Goal: Task Accomplishment & Management: Manage account settings

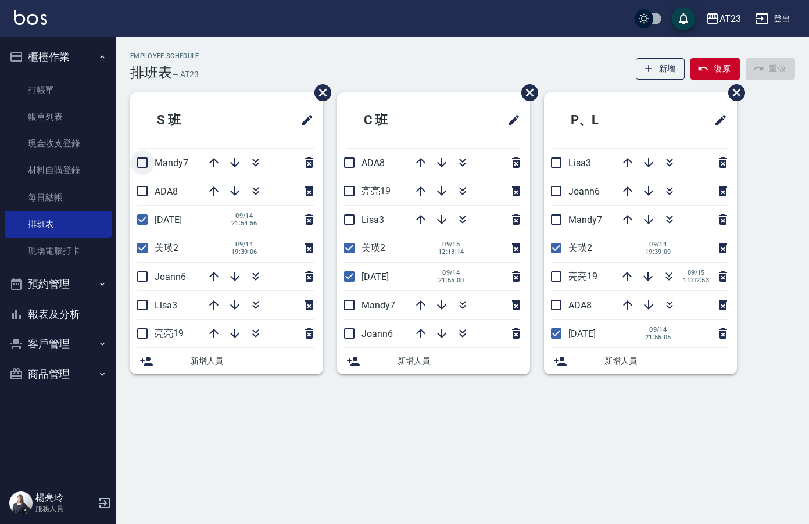
click at [140, 160] on input "checkbox" at bounding box center [142, 163] width 24 height 24
checkbox input "true"
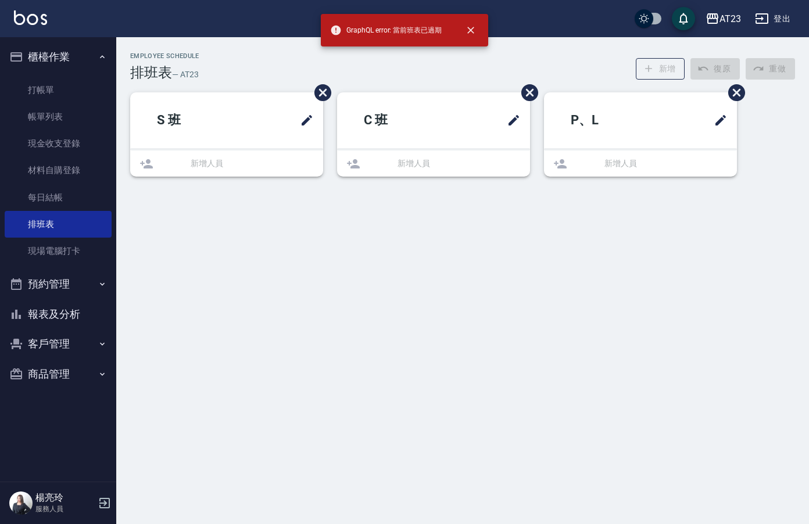
click at [141, 201] on div "Employee Schedule 排班表 — AT23 新增 復原 重做 S 班 新增人員 C 班 新增人員 P、L 新增人員" at bounding box center [404, 262] width 809 height 524
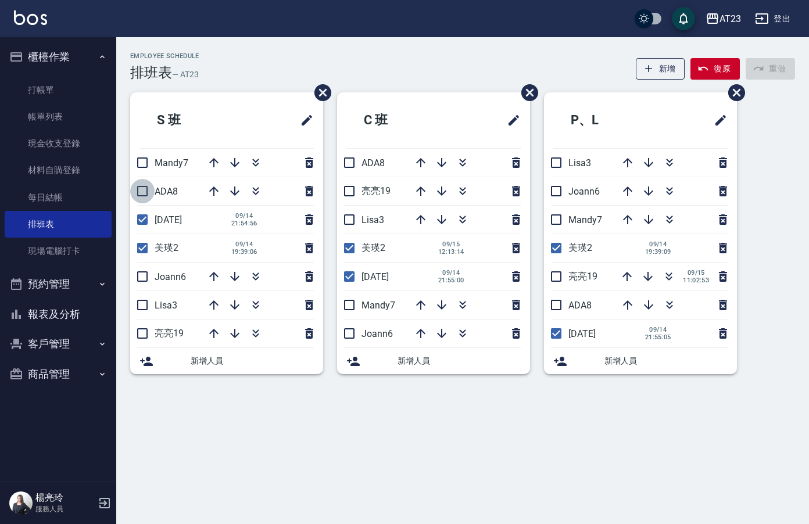
click at [146, 186] on input "checkbox" at bounding box center [142, 191] width 24 height 24
checkbox input "true"
click at [143, 163] on input "checkbox" at bounding box center [142, 163] width 24 height 24
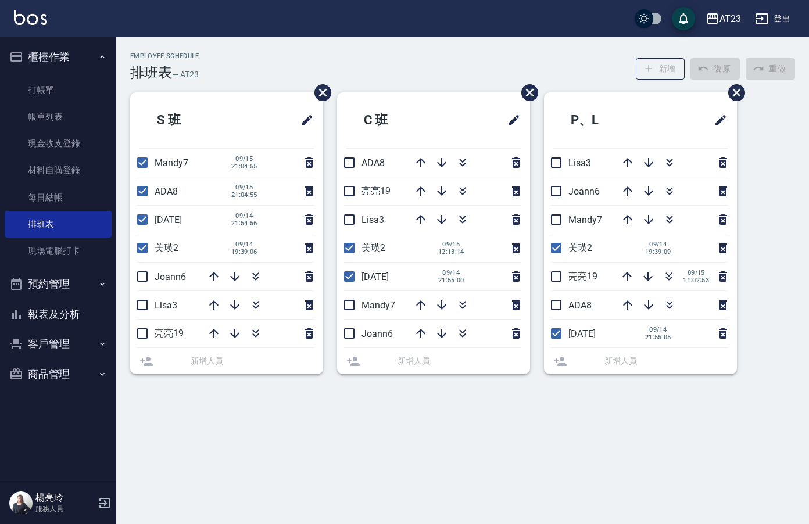
checkbox input "false"
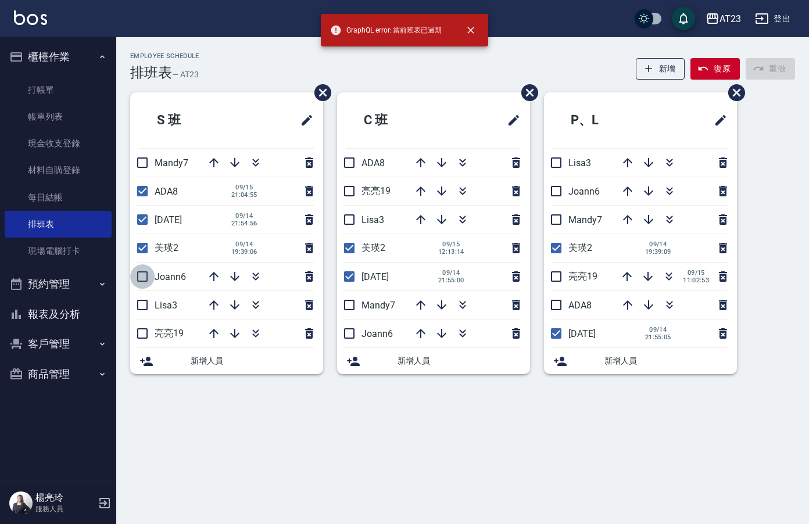
click at [144, 274] on input "checkbox" at bounding box center [142, 276] width 24 height 24
checkbox input "true"
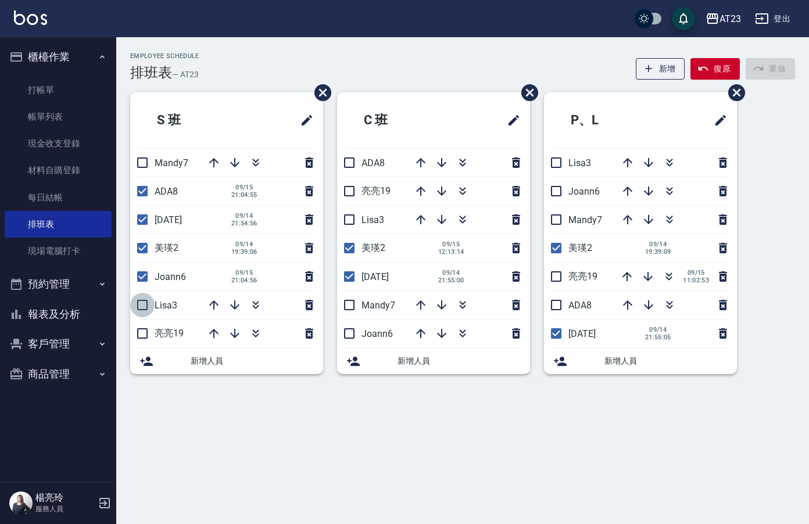
drag, startPoint x: 142, startPoint y: 303, endPoint x: 148, endPoint y: 342, distance: 39.4
click at [142, 310] on input "checkbox" at bounding box center [142, 305] width 24 height 24
checkbox input "true"
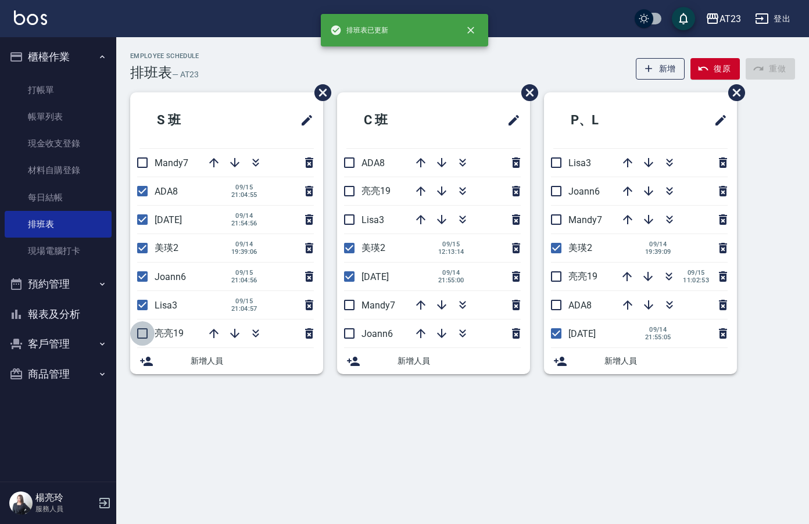
click at [138, 328] on input "checkbox" at bounding box center [142, 333] width 24 height 24
checkbox input "true"
click at [143, 160] on input "checkbox" at bounding box center [142, 163] width 24 height 24
checkbox input "true"
click at [341, 159] on input "checkbox" at bounding box center [349, 163] width 24 height 24
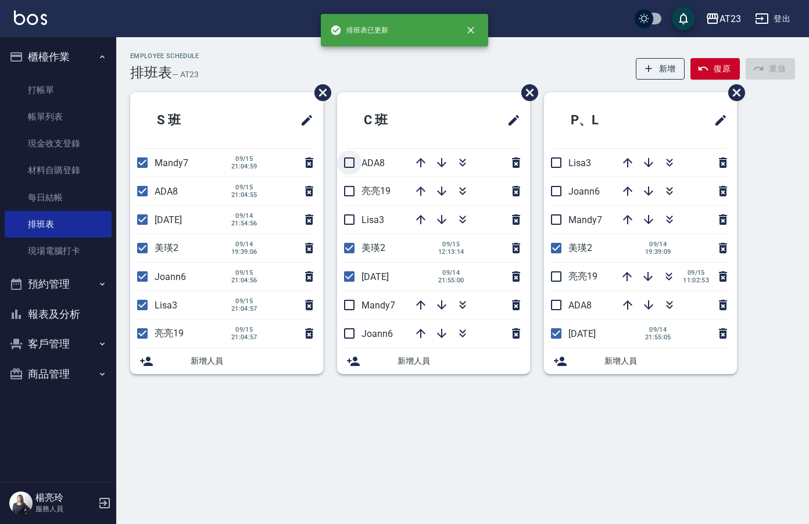
checkbox input "true"
click at [354, 195] on input "checkbox" at bounding box center [349, 191] width 24 height 24
checkbox input "true"
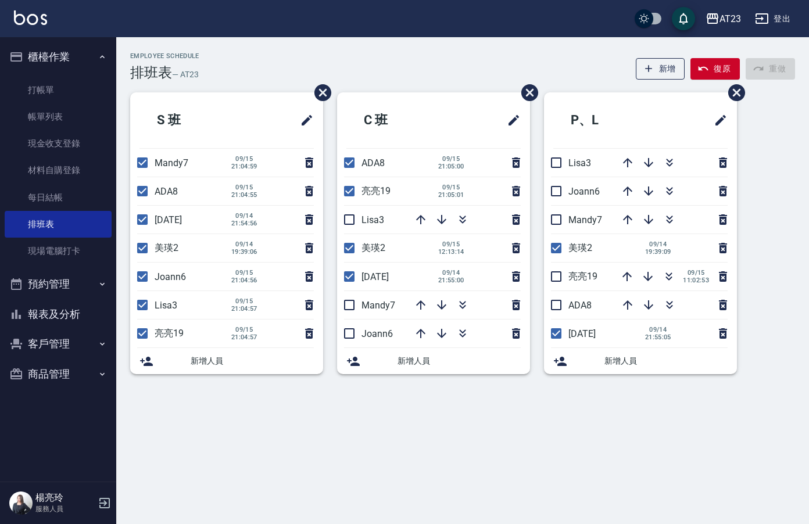
click at [350, 217] on input "checkbox" at bounding box center [349, 220] width 24 height 24
checkbox input "true"
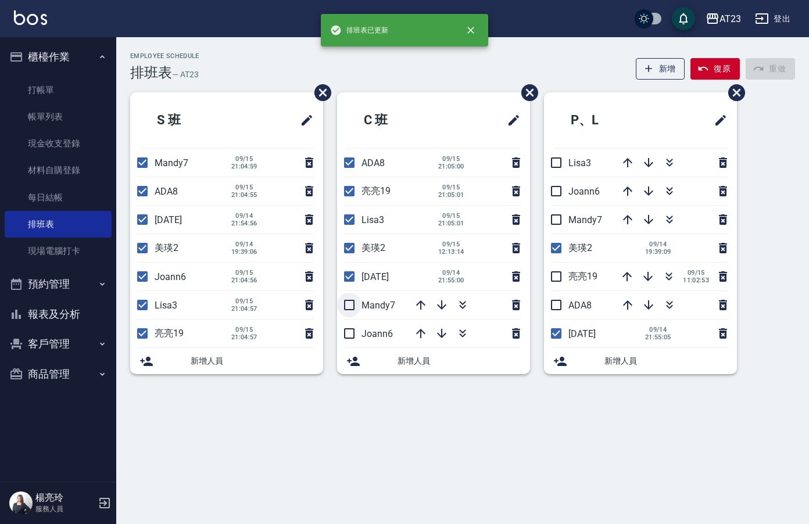
drag, startPoint x: 355, startPoint y: 297, endPoint x: 354, endPoint y: 308, distance: 11.1
click at [355, 298] on input "checkbox" at bounding box center [349, 305] width 24 height 24
checkbox input "true"
click at [348, 327] on input "checkbox" at bounding box center [349, 333] width 24 height 24
checkbox input "true"
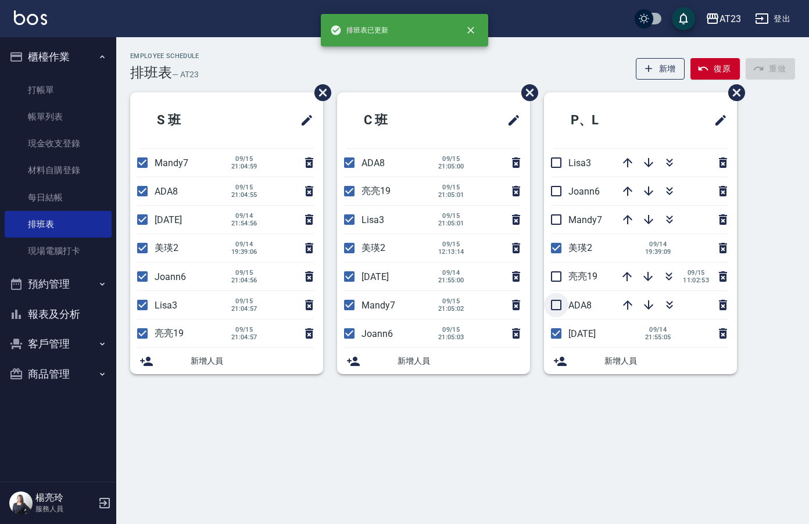
click at [555, 298] on input "checkbox" at bounding box center [556, 305] width 24 height 24
checkbox input "true"
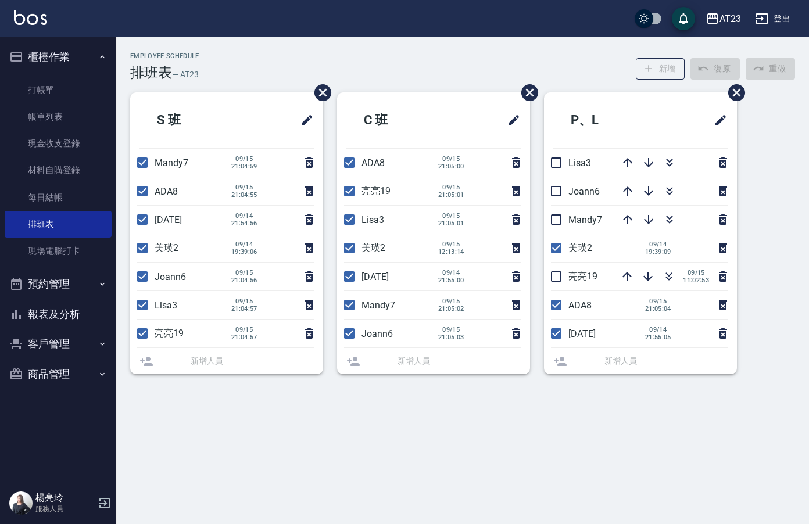
click at [555, 273] on input "checkbox" at bounding box center [556, 276] width 24 height 24
checkbox input "true"
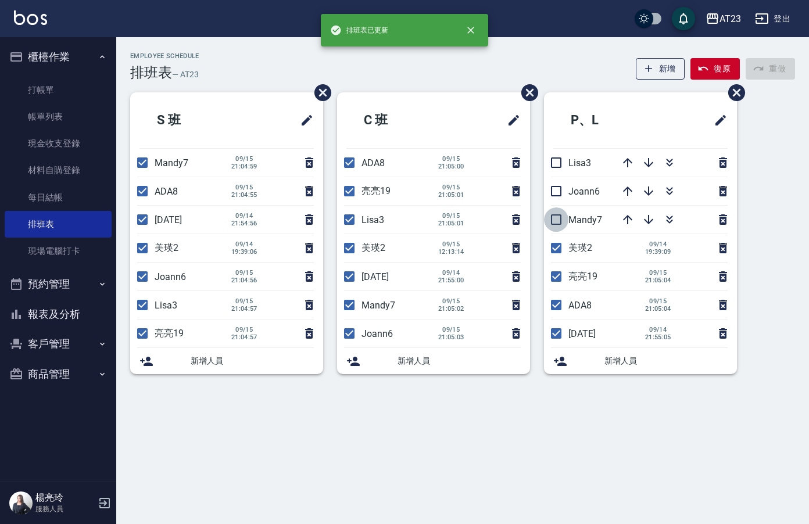
click at [556, 227] on input "checkbox" at bounding box center [556, 220] width 24 height 24
checkbox input "true"
drag, startPoint x: 561, startPoint y: 190, endPoint x: 561, endPoint y: 174, distance: 15.7
click at [561, 189] on input "checkbox" at bounding box center [556, 191] width 24 height 24
checkbox input "true"
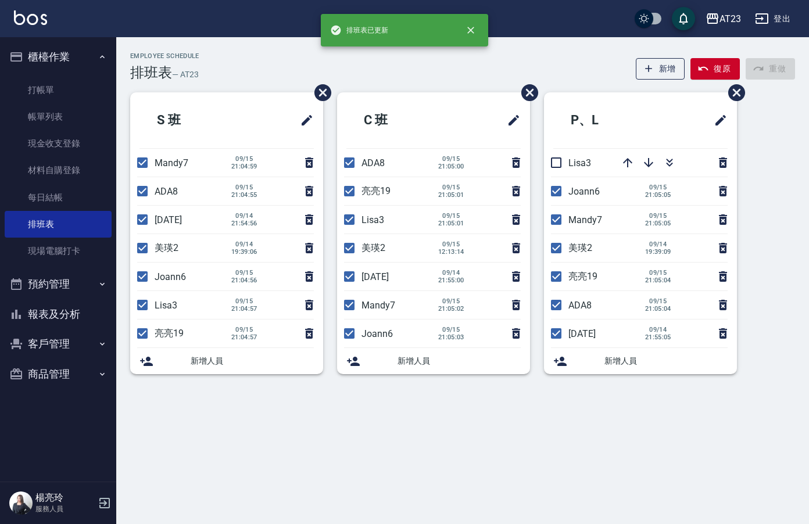
click at [557, 149] on li "Lisa3" at bounding box center [640, 163] width 193 height 28
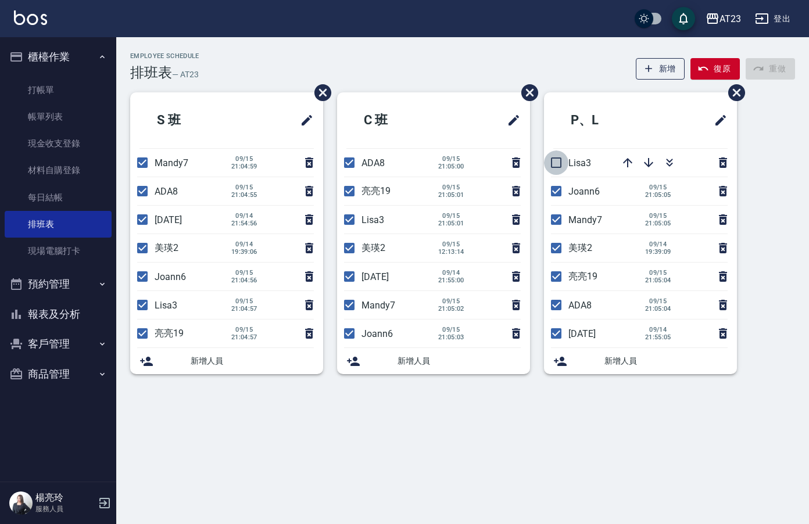
drag, startPoint x: 552, startPoint y: 158, endPoint x: 571, endPoint y: 154, distance: 19.0
click at [553, 158] on input "checkbox" at bounding box center [556, 163] width 24 height 24
checkbox input "true"
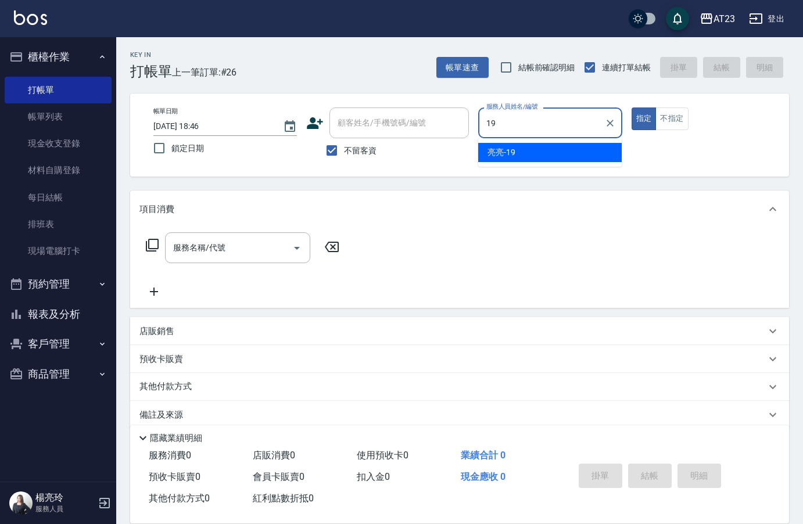
type input "[PERSON_NAME]-19"
type button "true"
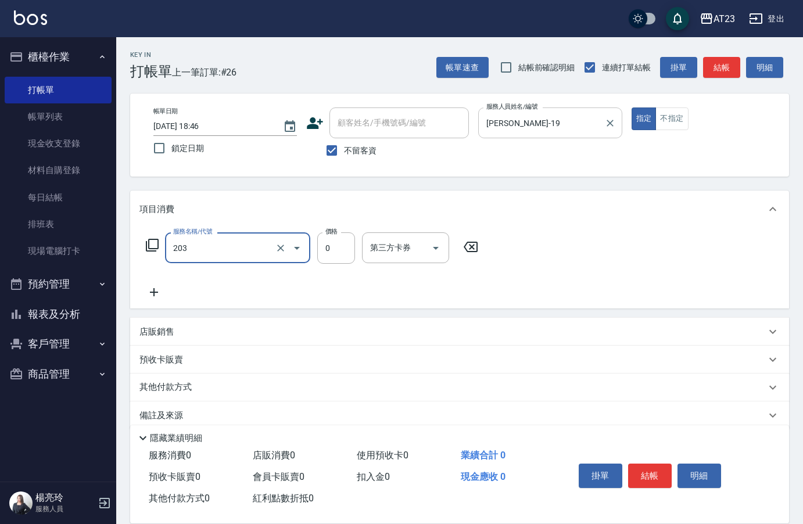
type input "使用洗髮卡(203)"
click at [600, 254] on div "服務名稱/代號 使用洗髮卡(203) 服務名稱/代號 價格 0 價格 第三方卡券 第三方卡券" at bounding box center [459, 268] width 659 height 81
click at [656, 478] on button "結帳" at bounding box center [650, 476] width 44 height 24
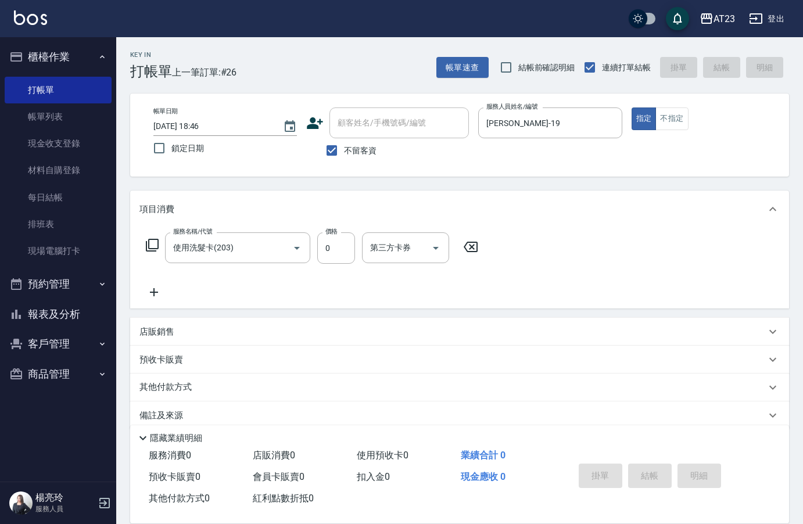
type input "[DATE] 20:37"
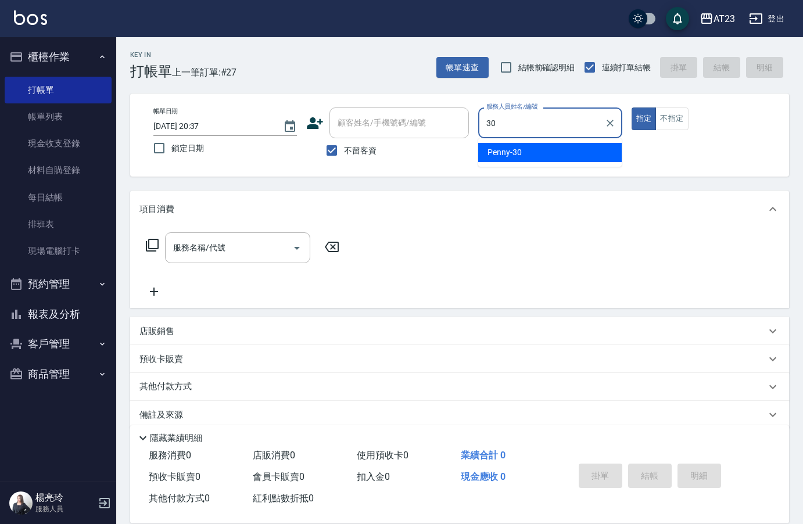
type input "Penny-30"
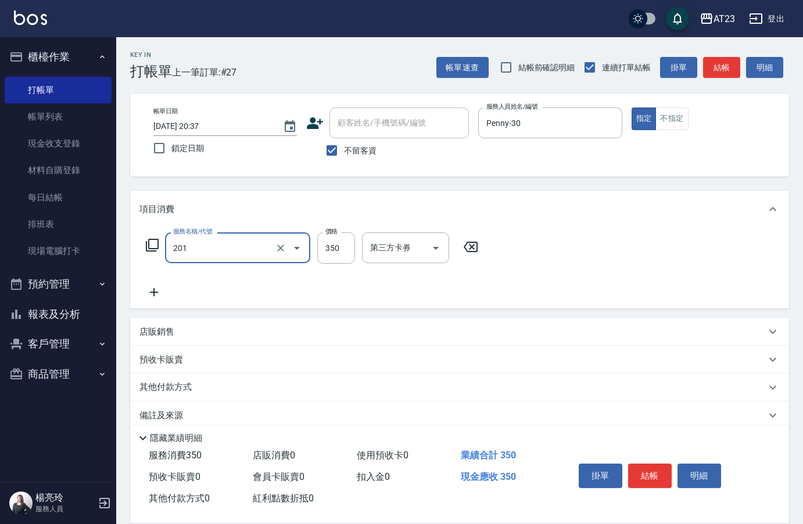
type input "一般洗髮(201)"
type input "300"
click at [659, 466] on button "結帳" at bounding box center [650, 476] width 44 height 24
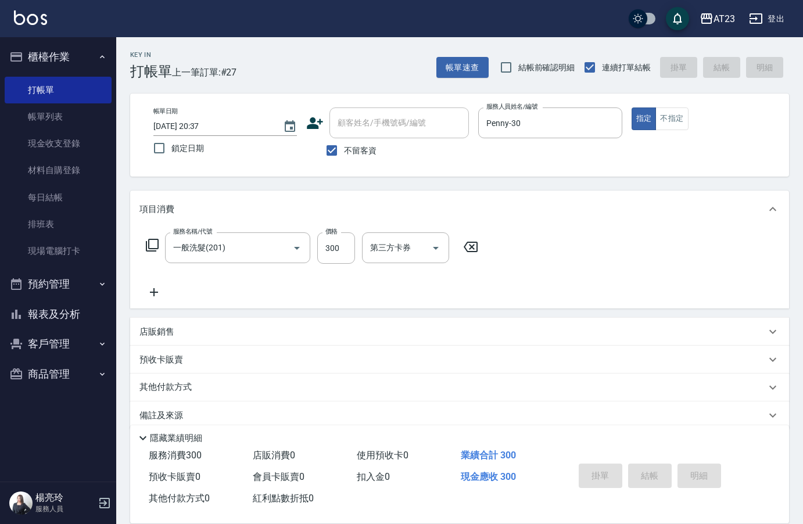
type input "[DATE] 20:40"
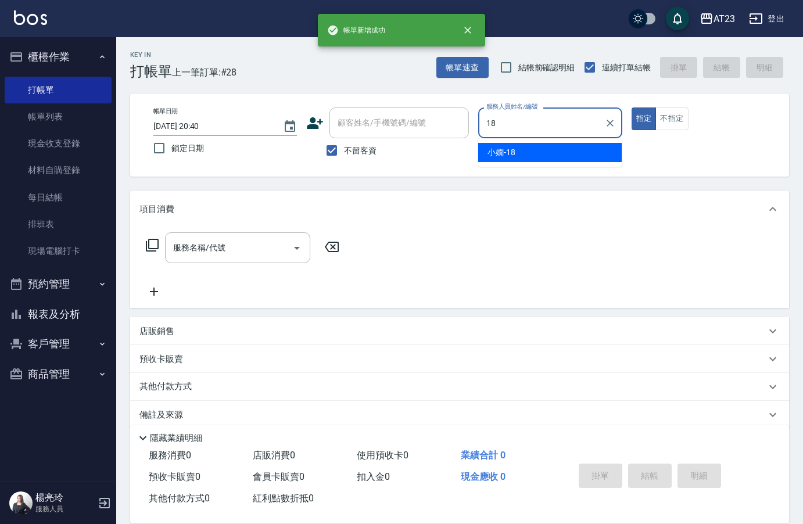
type input "[PERSON_NAME]-18"
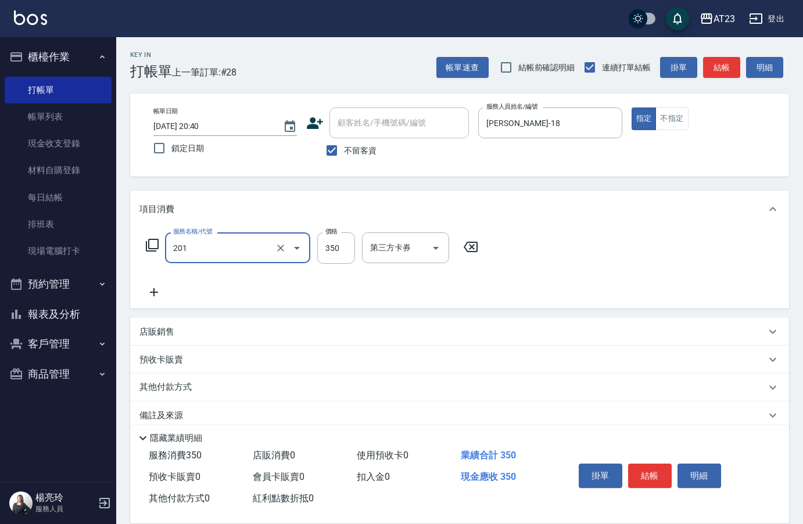
type input "一般洗髮(201)"
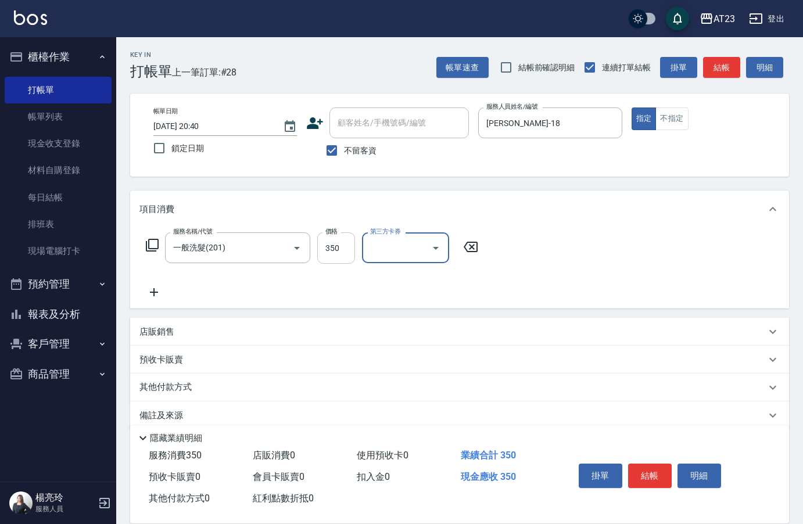
click at [344, 255] on input "350" at bounding box center [336, 248] width 38 height 31
type input "30"
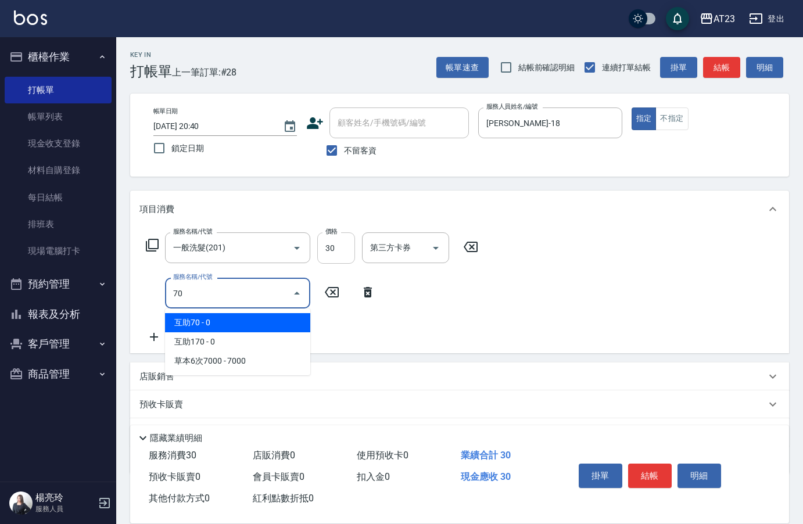
type input "70"
click at [332, 245] on input "30" at bounding box center [336, 248] width 38 height 31
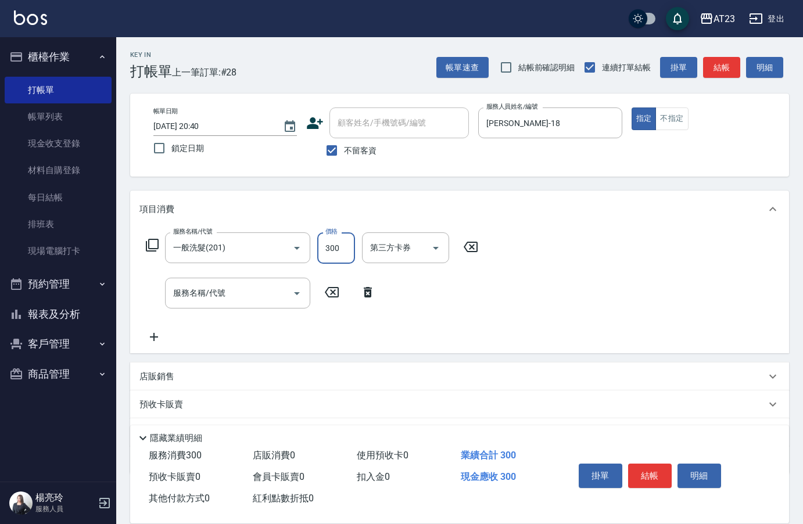
type input "300"
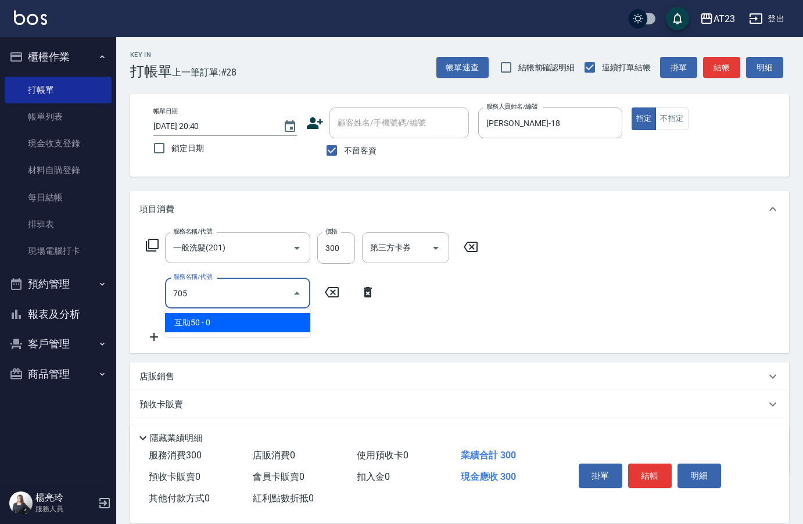
type input "互助50(705)"
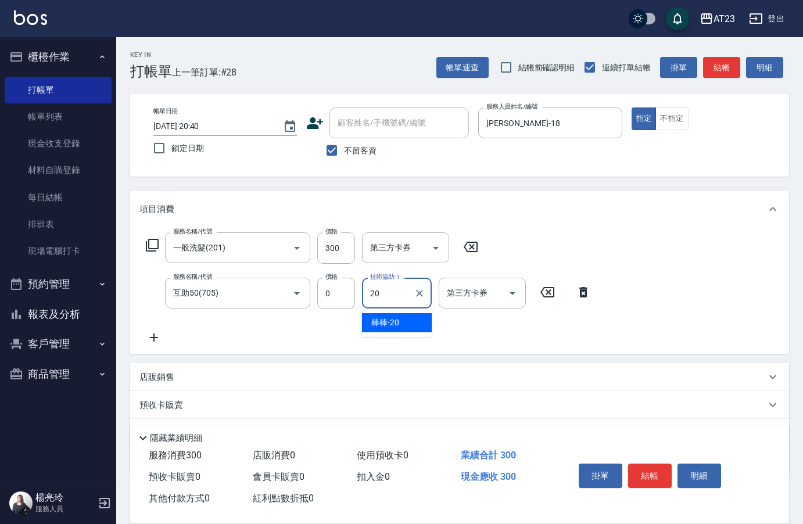
type input "棒棒-20"
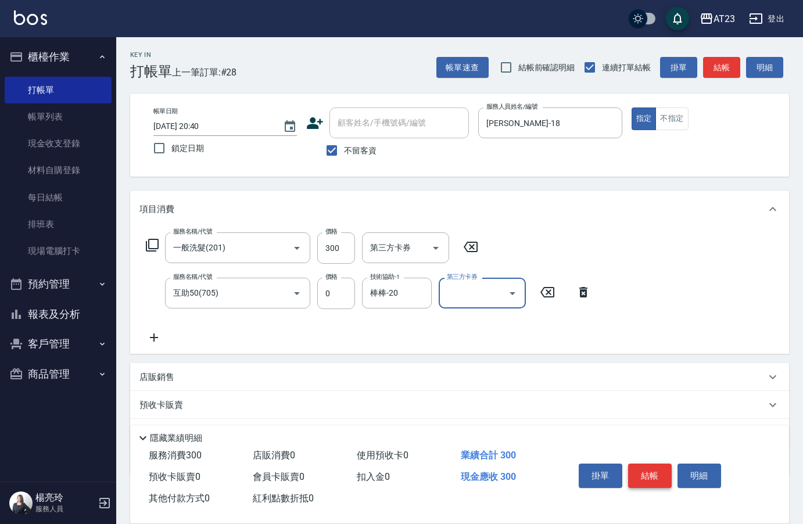
click at [645, 472] on button "結帳" at bounding box center [650, 476] width 44 height 24
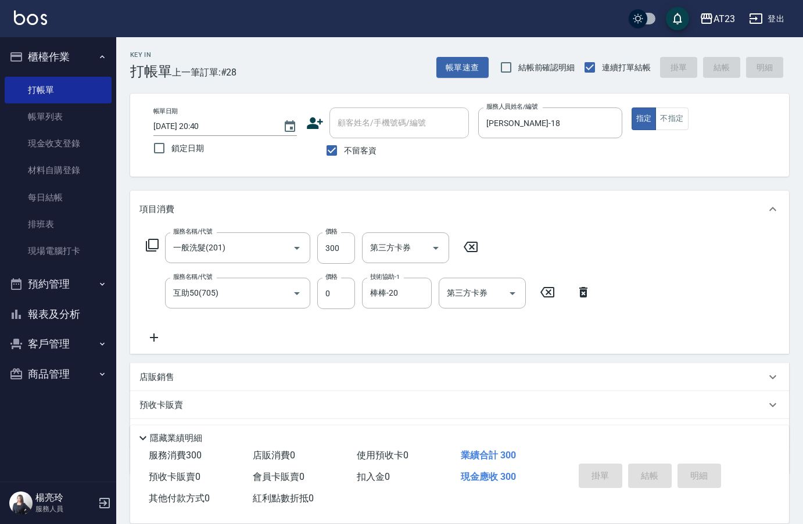
type input "[DATE] 20:41"
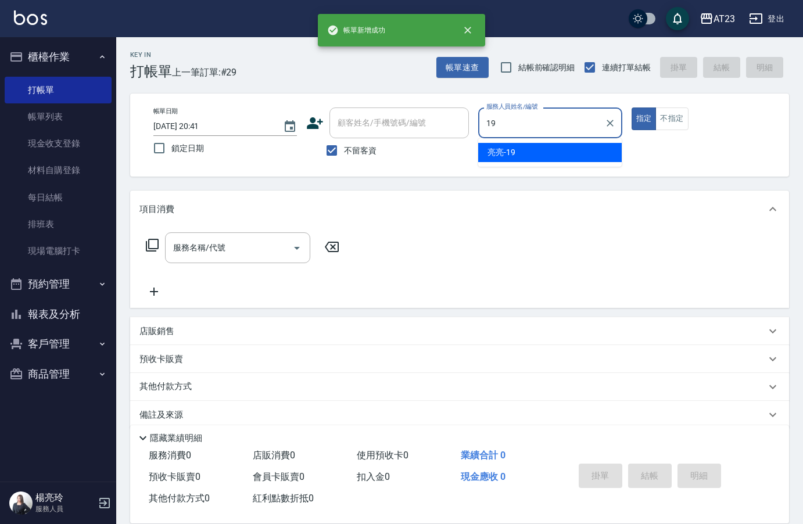
type input "[PERSON_NAME]-19"
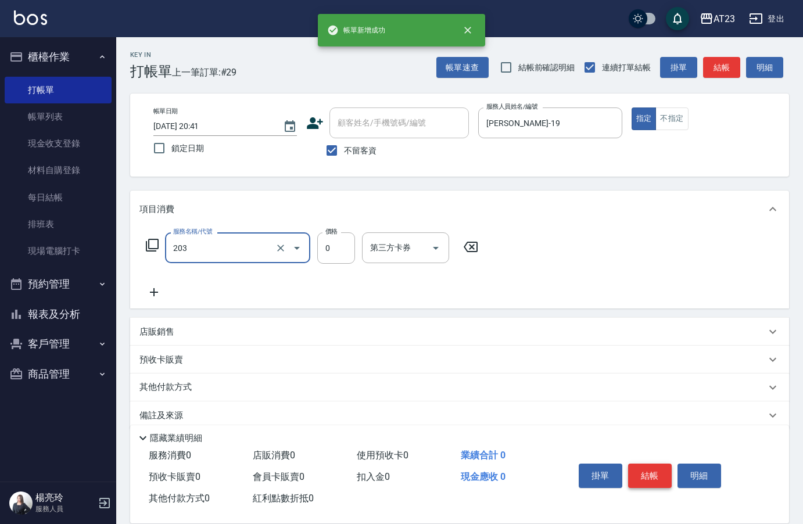
type input "使用洗髮卡(203)"
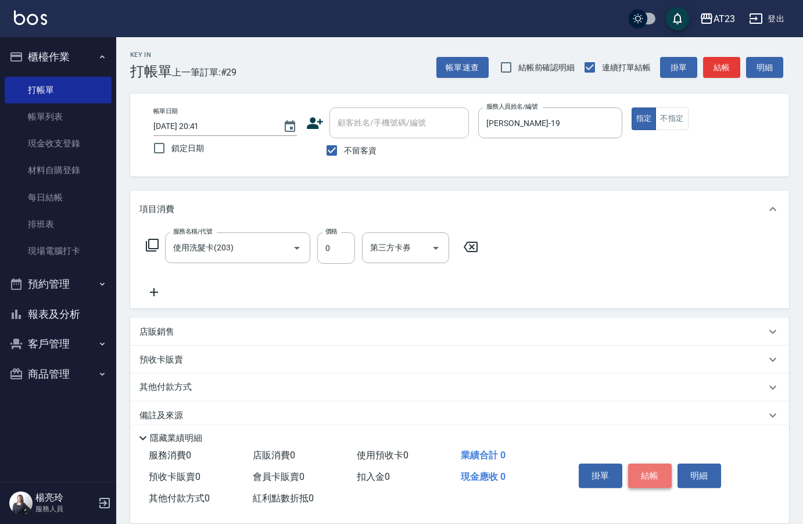
click at [645, 472] on button "結帳" at bounding box center [650, 476] width 44 height 24
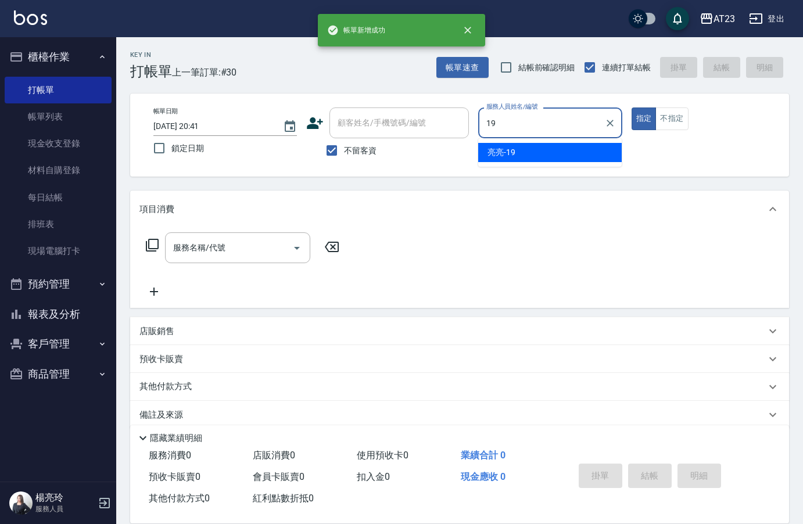
type input "[PERSON_NAME]-19"
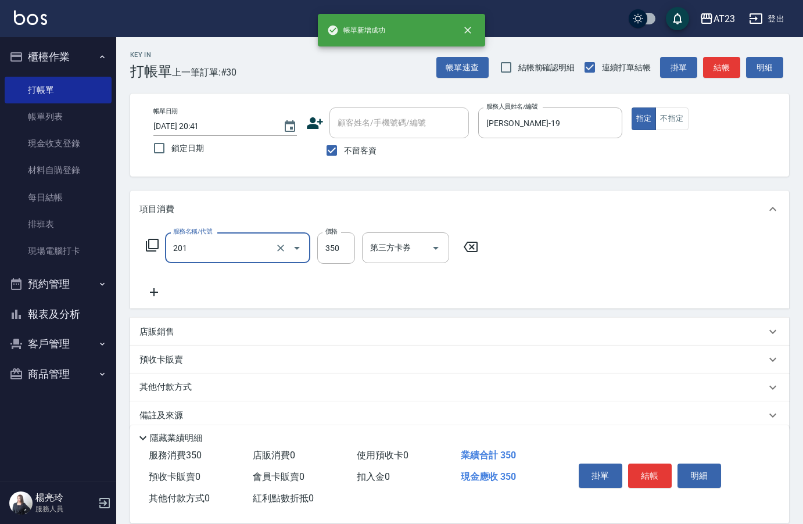
type input "一般洗髮(201)"
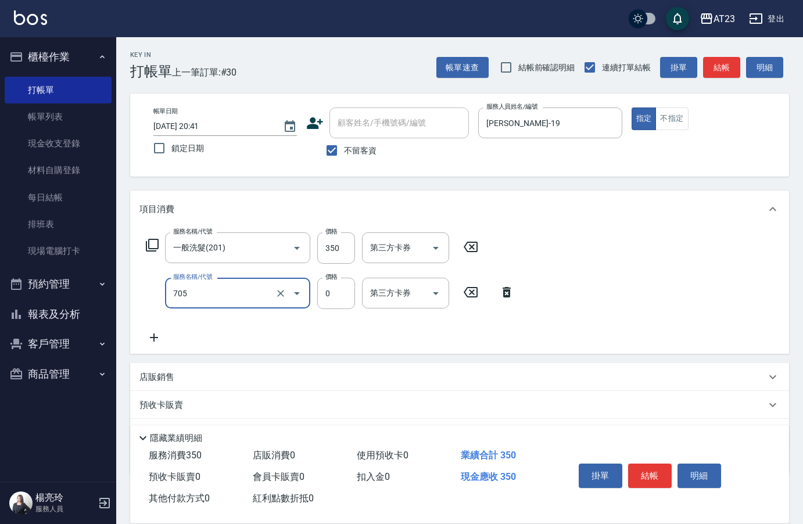
type input "互助50(705)"
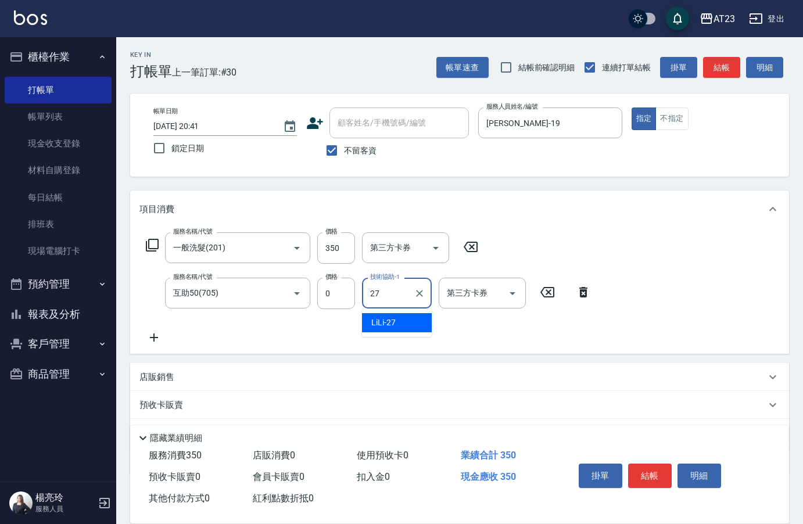
type input "LiLi-27"
click at [657, 466] on button "結帳" at bounding box center [650, 476] width 44 height 24
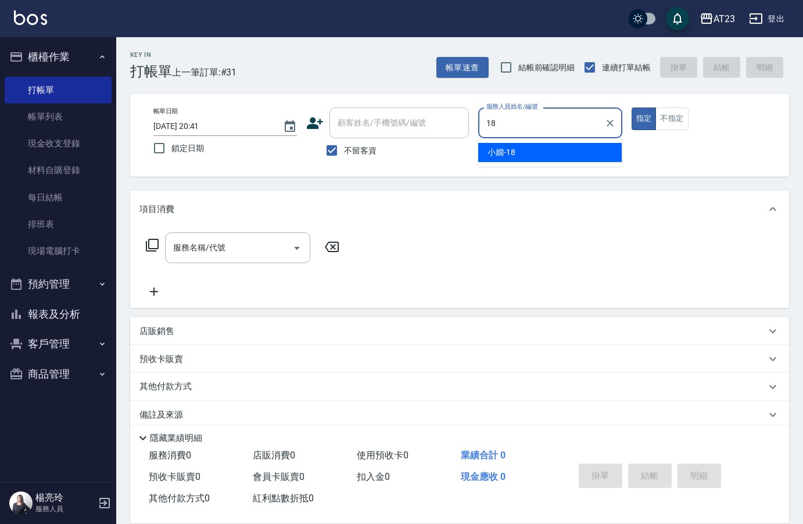
type input "[PERSON_NAME]-18"
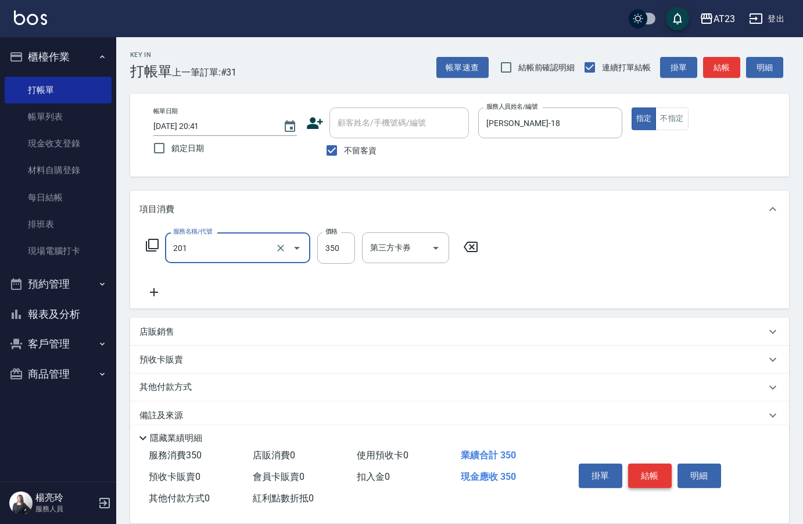
type input "一般洗髮(201)"
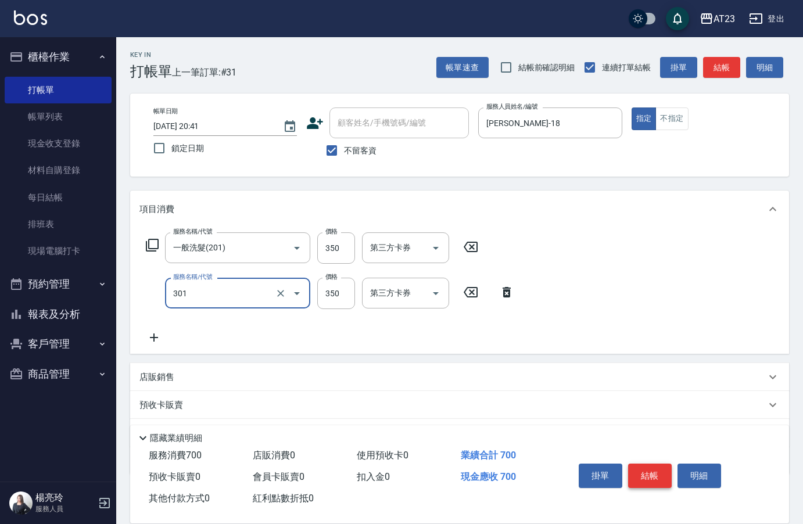
type input "造型剪髮(301)"
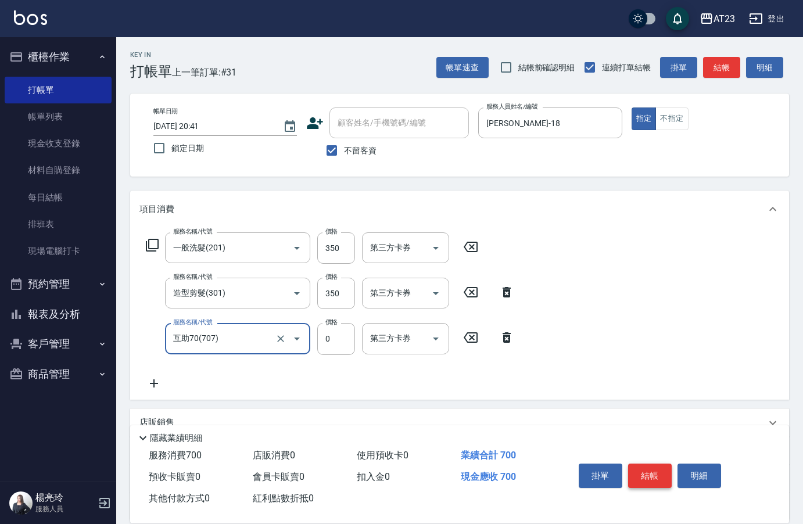
type input "互助70(707)"
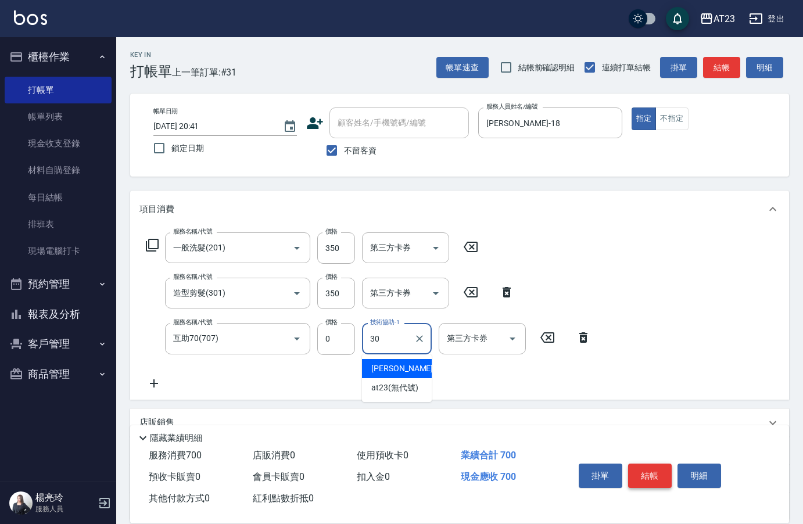
type input "Penny-30"
click at [653, 480] on button "結帳" at bounding box center [650, 476] width 44 height 24
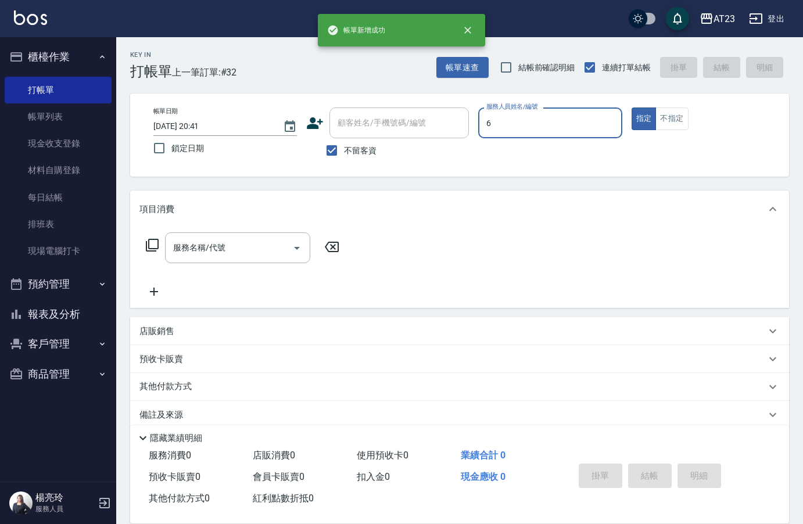
type input "Joann-6"
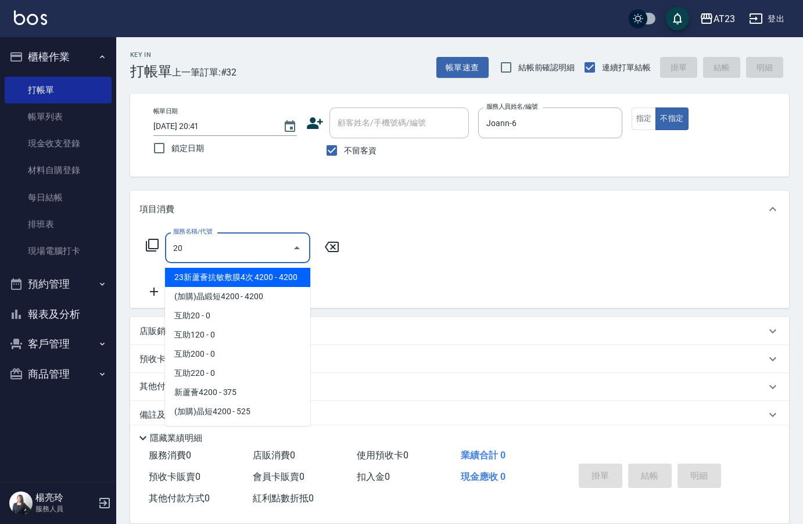
type input "2"
type input "3"
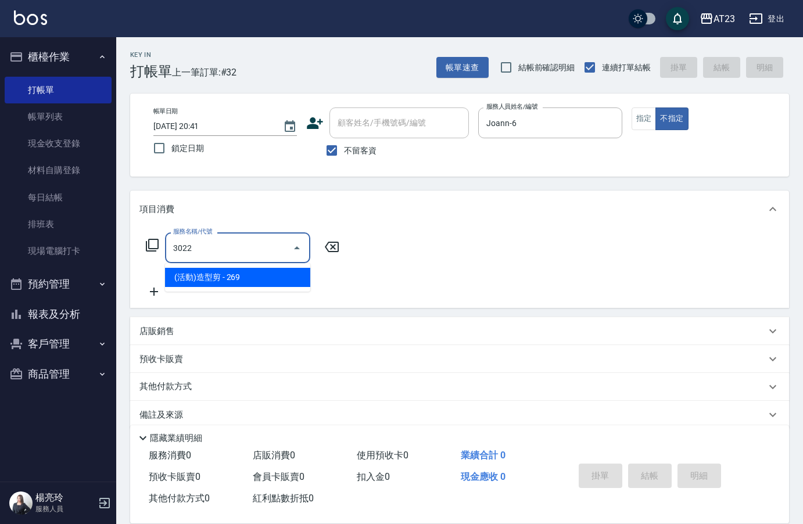
type input "(活動)造型剪(3022)"
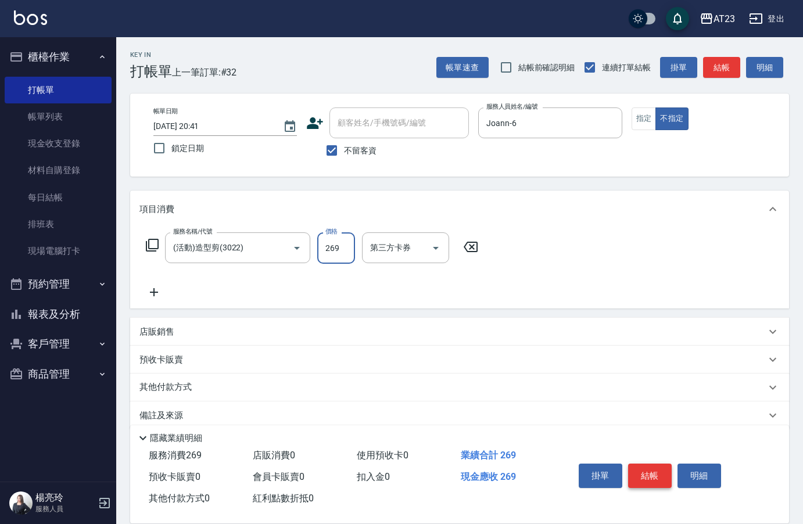
drag, startPoint x: 645, startPoint y: 475, endPoint x: 638, endPoint y: 476, distance: 6.4
click at [643, 475] on button "結帳" at bounding box center [650, 476] width 44 height 24
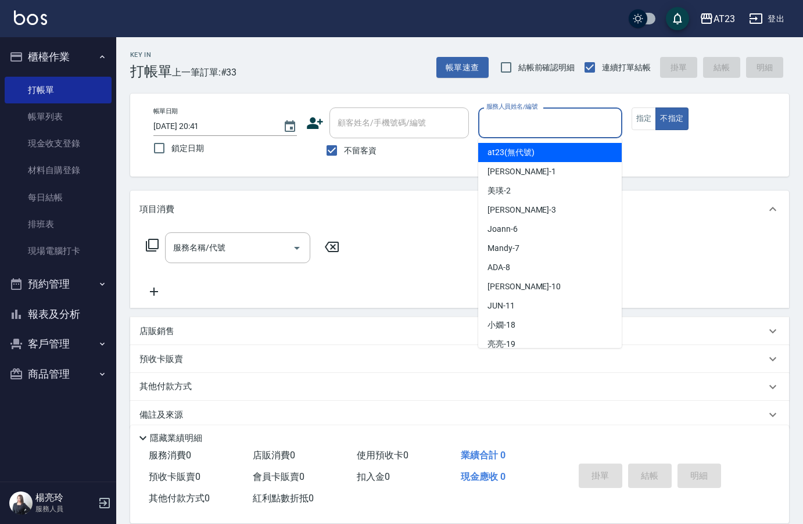
click at [500, 121] on input "服務人員姓名/編號" at bounding box center [550, 123] width 133 height 20
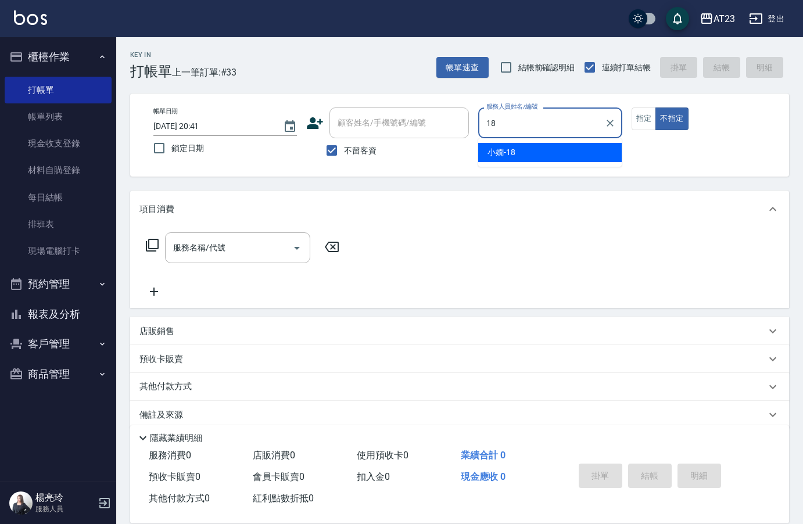
type input "[PERSON_NAME]-18"
type button "false"
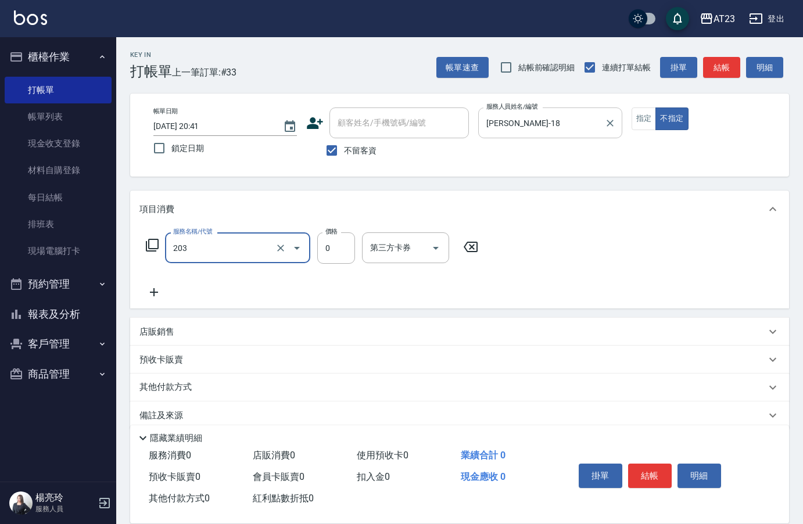
type input "使用洗髮卡(203)"
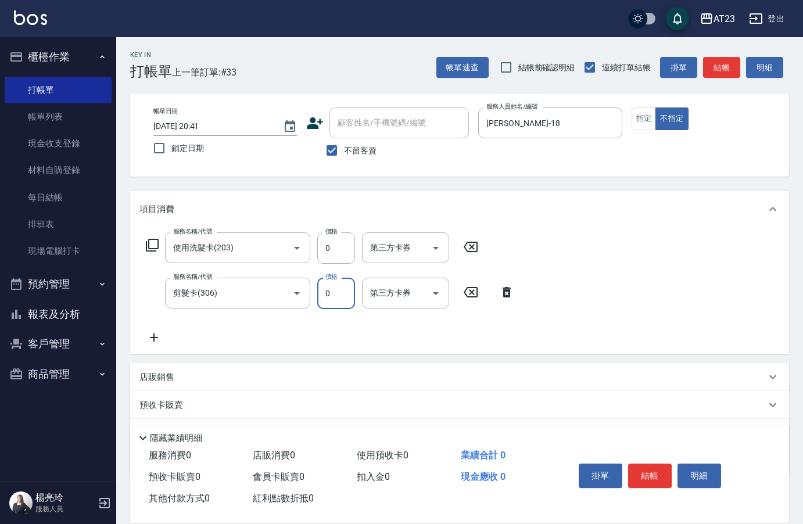
click at [326, 282] on input "0" at bounding box center [336, 293] width 38 height 31
click at [221, 289] on input "剪髮卡(306)" at bounding box center [221, 293] width 102 height 20
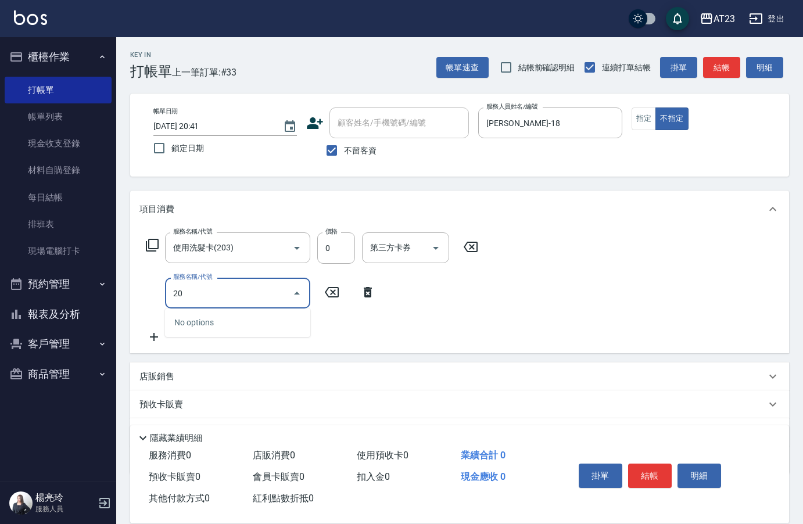
type input "2"
type input "成人剪髮卡(305)"
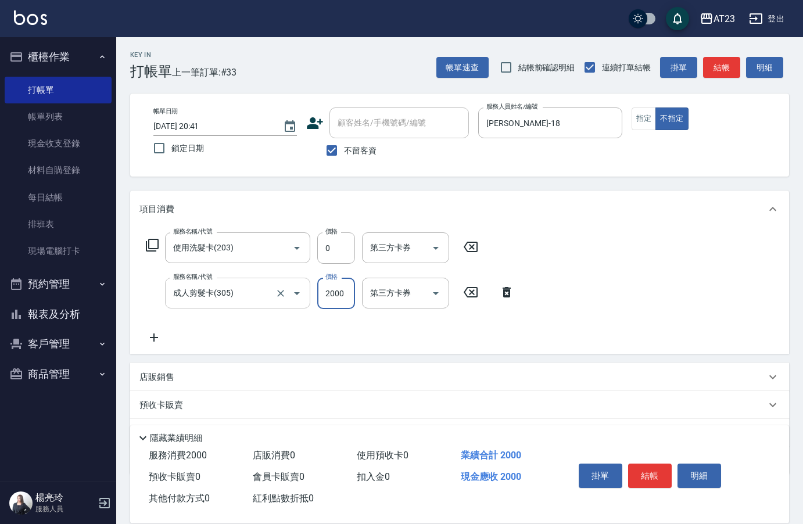
type input "2000"
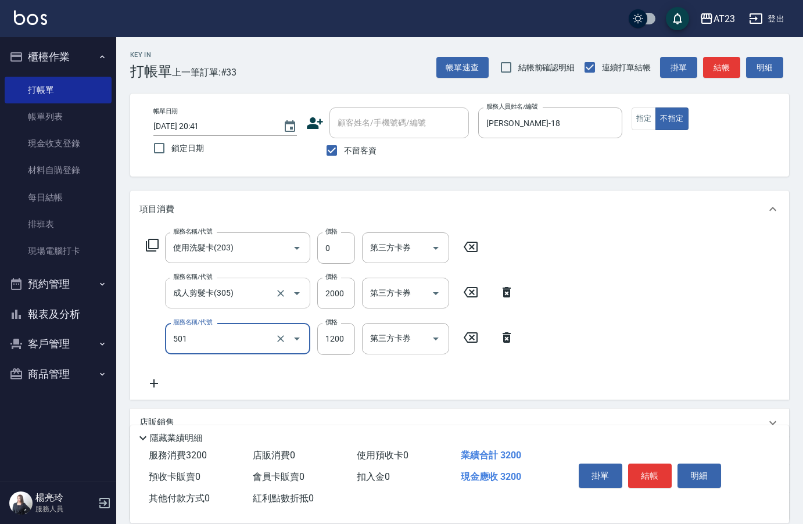
type input "染髮(501)"
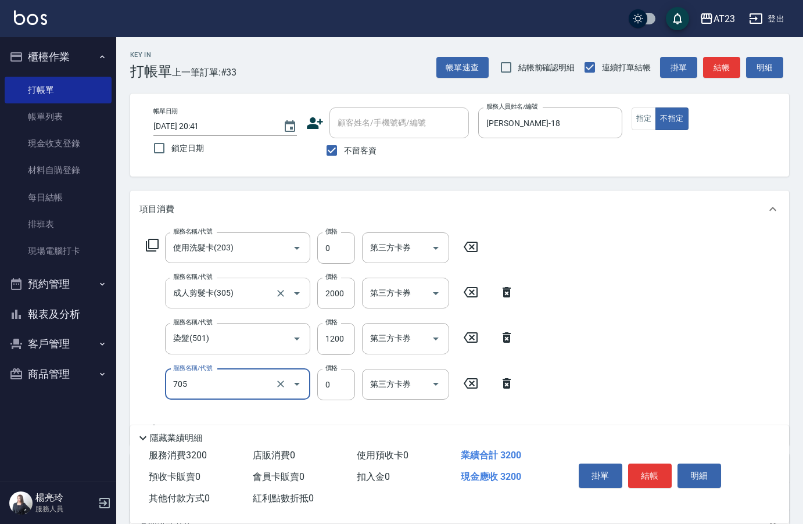
type input "互助50(705)"
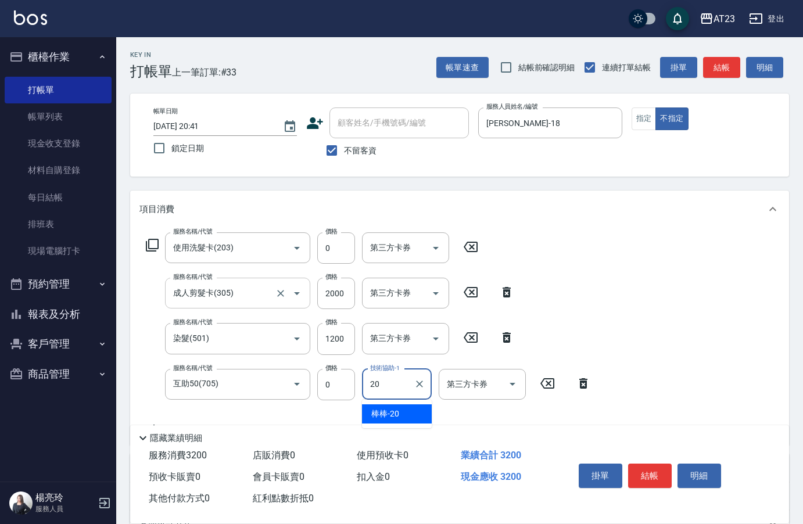
type input "棒棒-20"
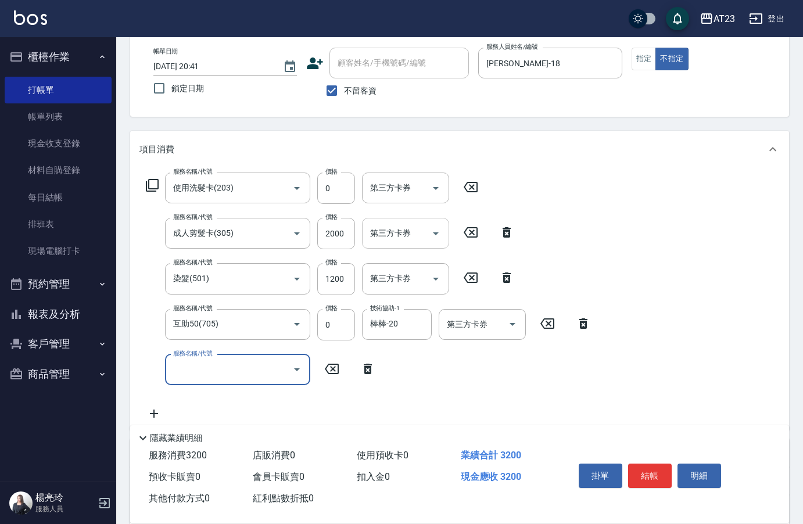
scroll to position [116, 0]
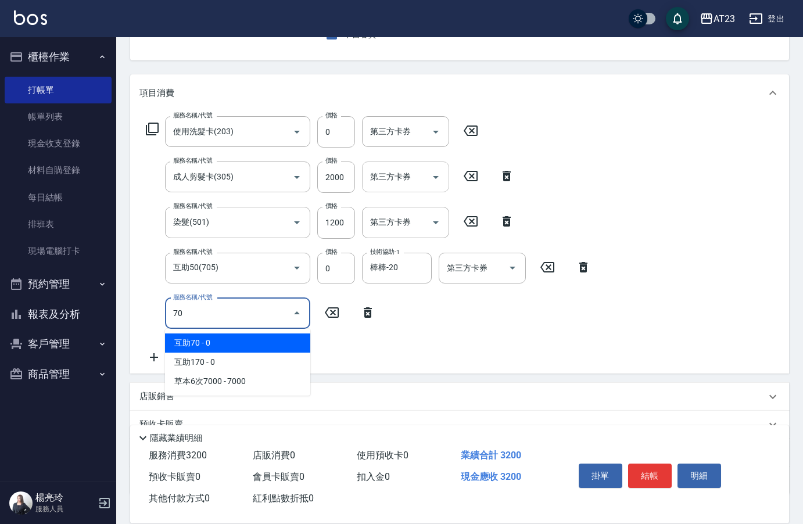
type input "7"
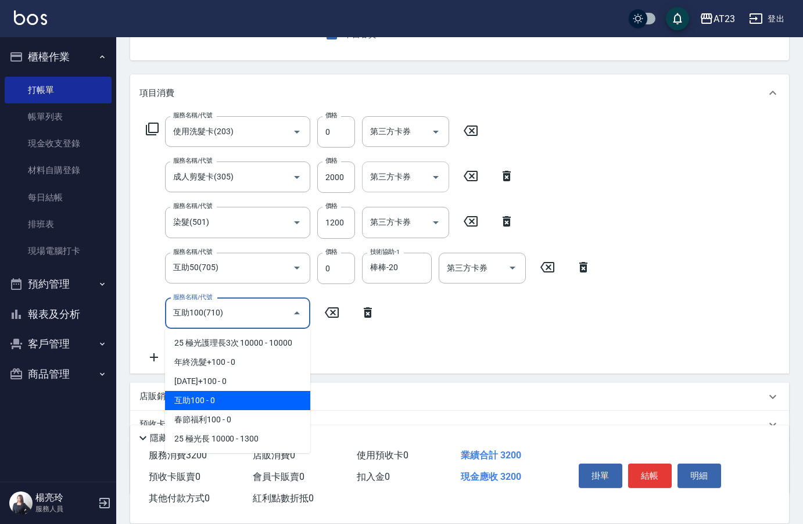
type input "互助100(710)"
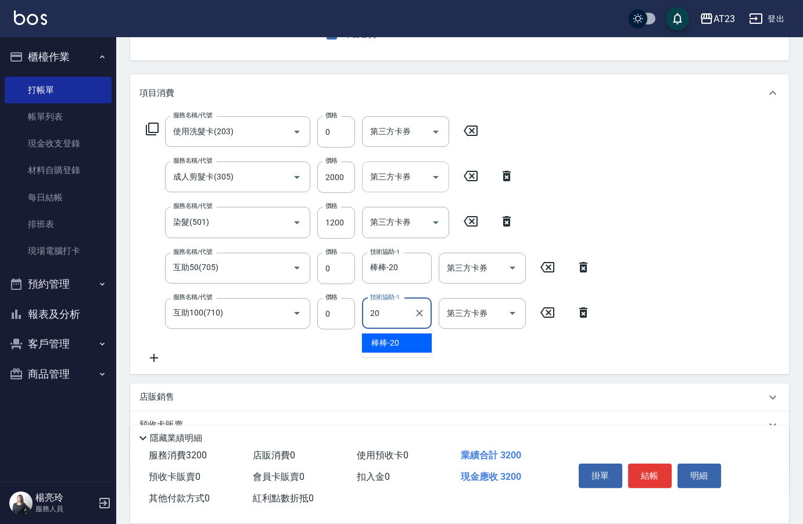
type input "棒棒-20"
click at [635, 468] on button "結帳" at bounding box center [650, 476] width 44 height 24
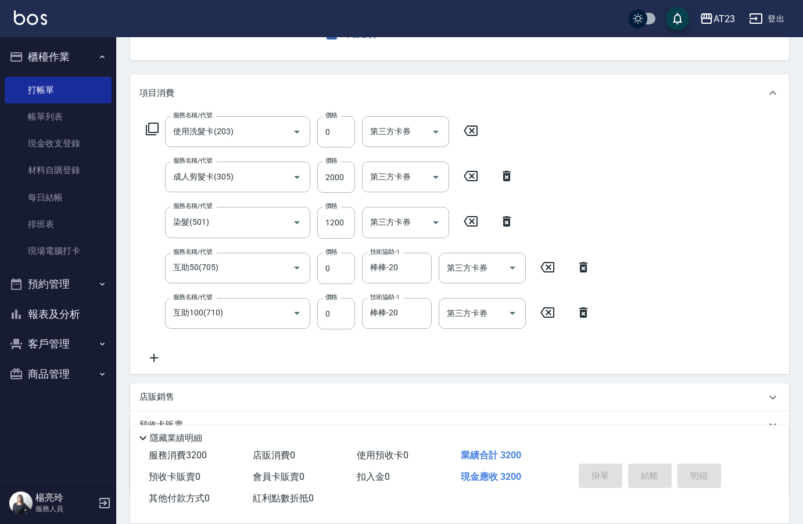
type input "[DATE] 20:52"
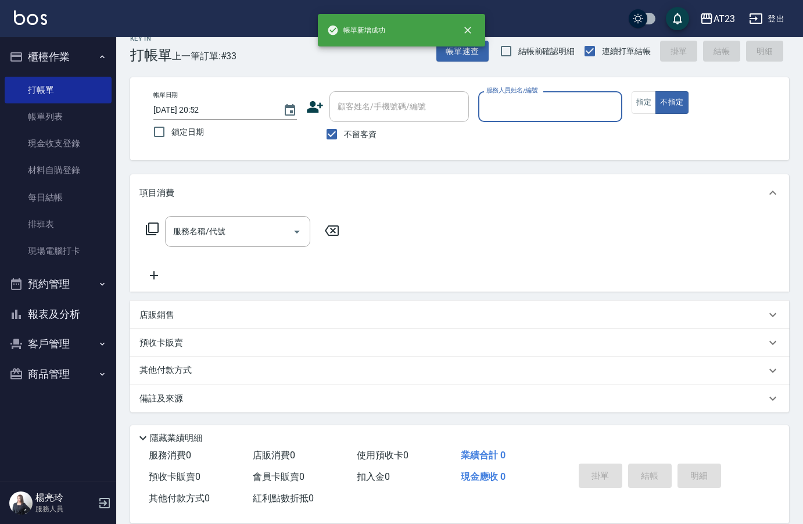
scroll to position [16, 0]
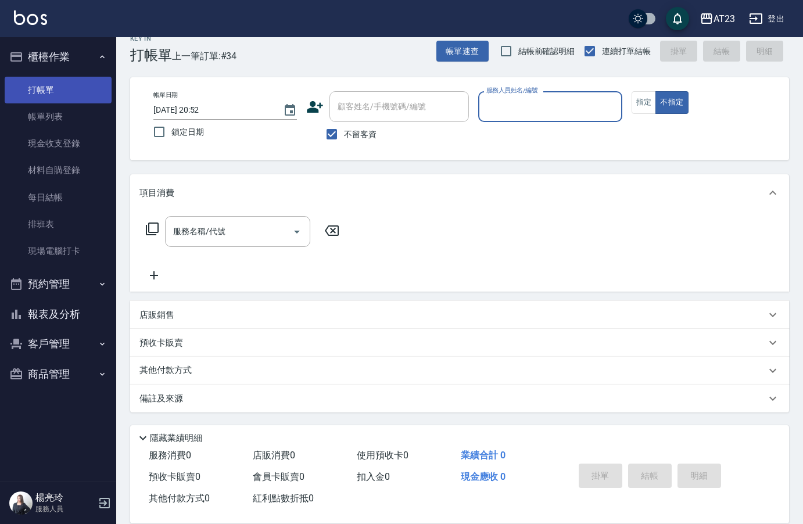
drag, startPoint x: 62, startPoint y: 140, endPoint x: 59, endPoint y: 81, distance: 58.2
click at [62, 140] on link "現金收支登錄" at bounding box center [58, 143] width 107 height 27
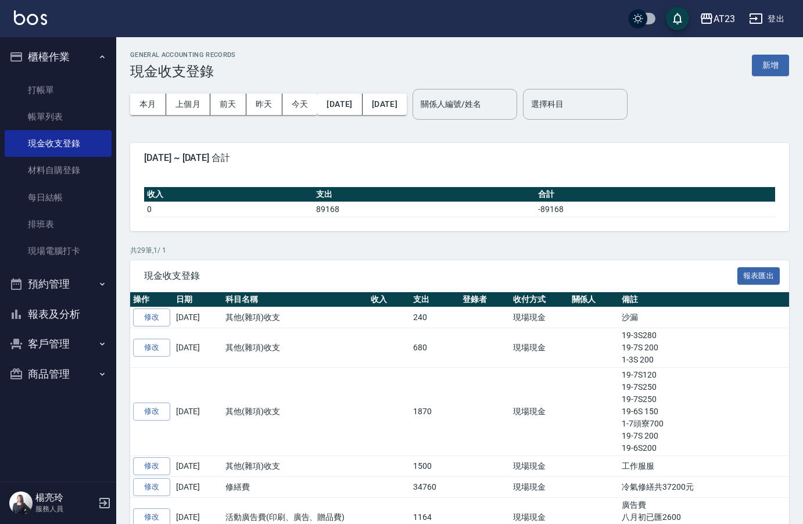
click at [47, 321] on button "報表及分析" at bounding box center [58, 314] width 107 height 30
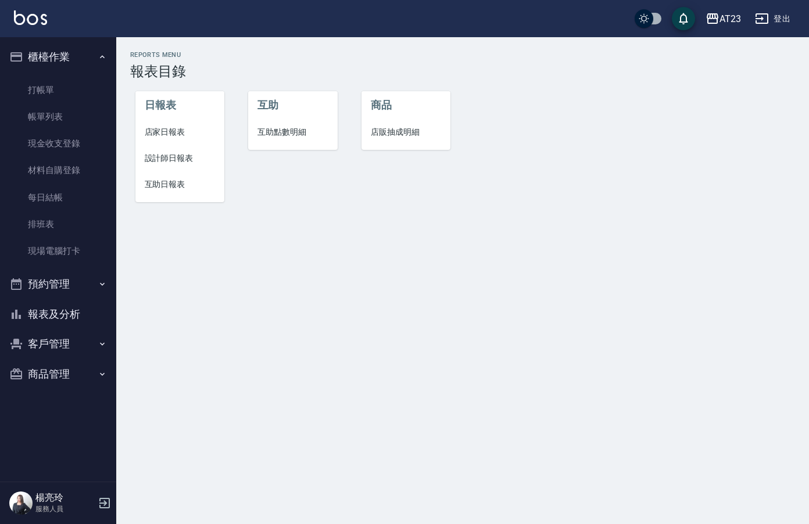
click at [194, 127] on span "店家日報表" at bounding box center [180, 132] width 71 height 12
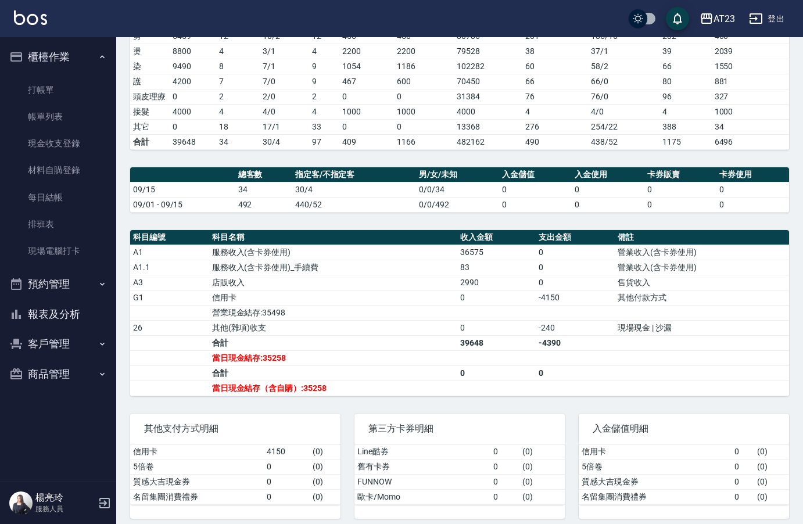
scroll to position [223, 0]
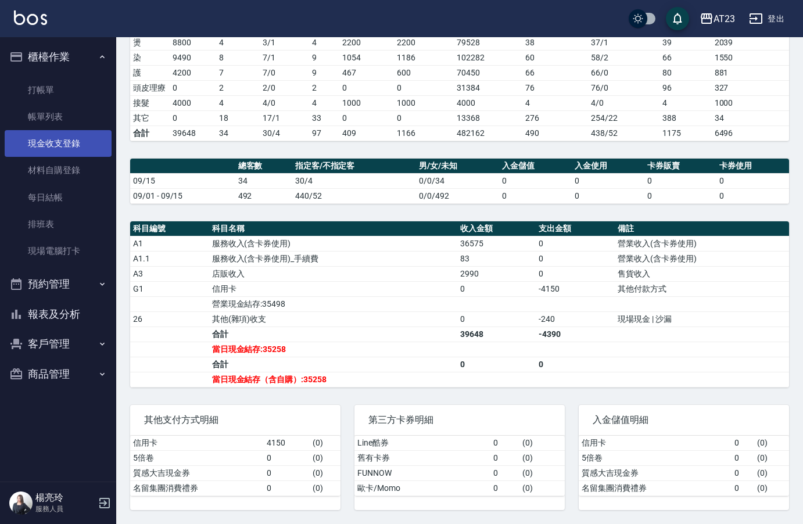
click at [56, 141] on link "現金收支登錄" at bounding box center [58, 143] width 107 height 27
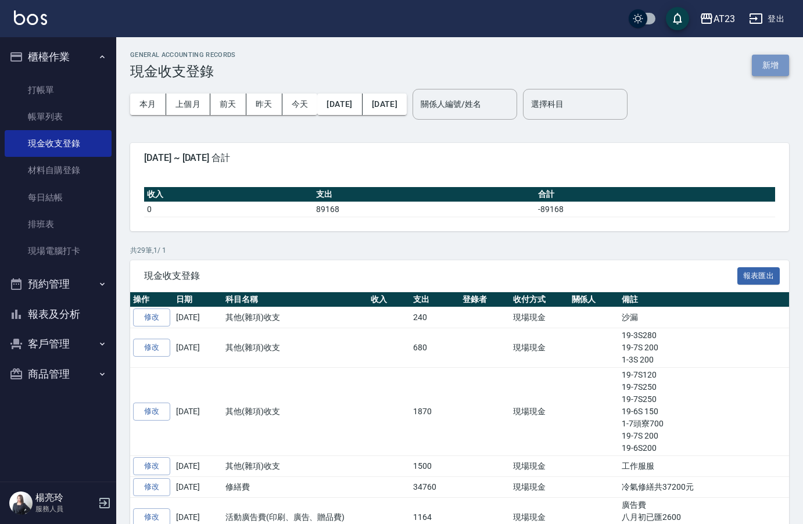
click at [768, 65] on button "新增" at bounding box center [770, 66] width 37 height 22
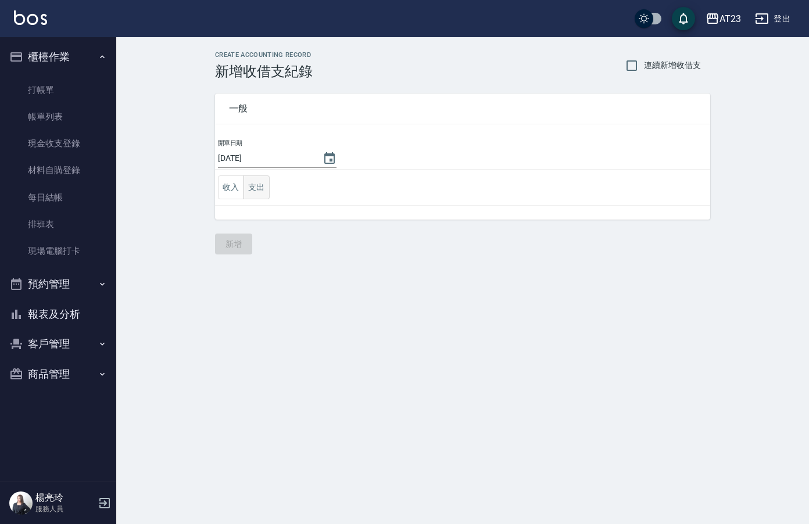
click at [265, 190] on button "支出" at bounding box center [257, 188] width 26 height 24
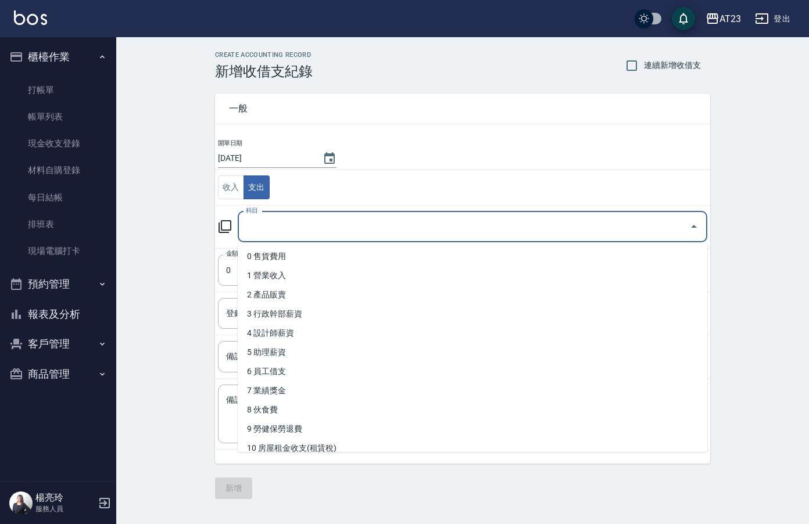
click at [280, 230] on input "科目" at bounding box center [464, 227] width 442 height 20
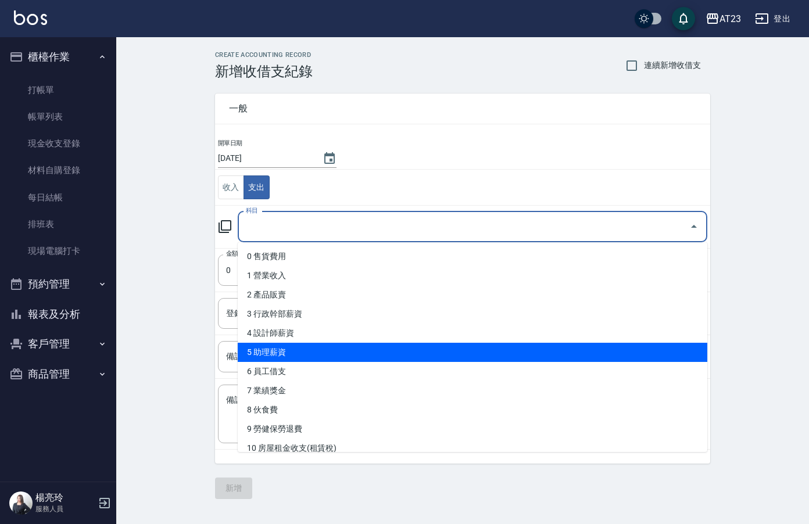
click at [397, 348] on li "5 助理薪資" at bounding box center [473, 352] width 470 height 19
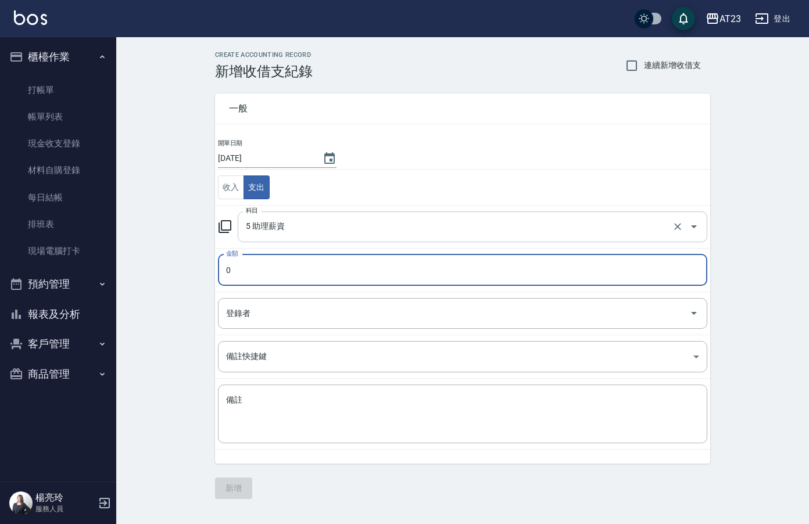
click at [338, 237] on div "5 助理薪資 科目" at bounding box center [473, 227] width 470 height 31
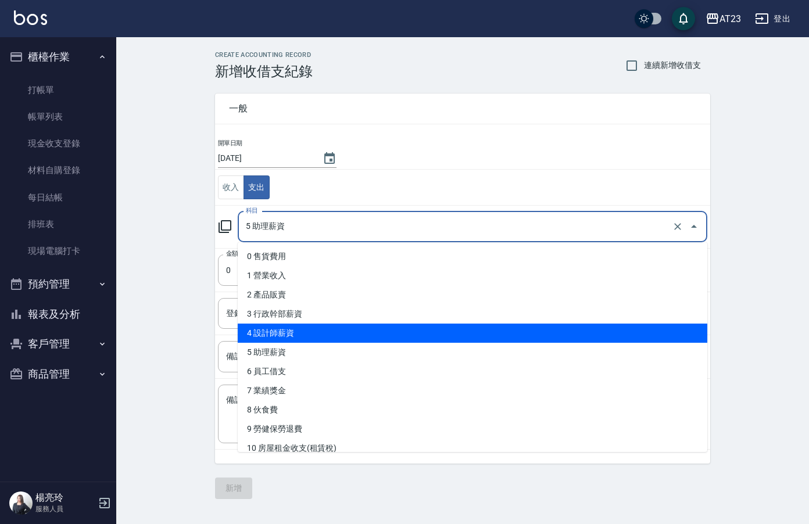
click at [335, 331] on li "4 設計師薪資" at bounding box center [473, 333] width 470 height 19
type input "4 設計師薪資"
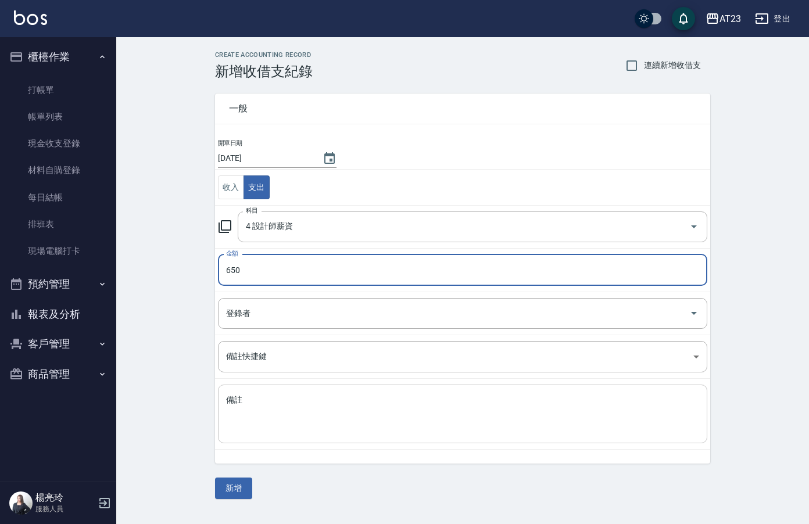
type input "650"
click at [288, 413] on textarea "備註" at bounding box center [462, 415] width 473 height 40
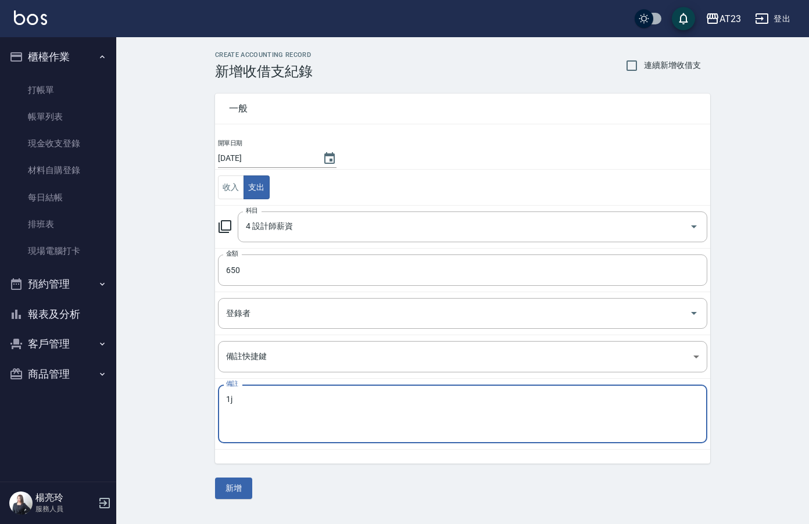
type textarea "1"
type textarea "補[PERSON_NAME]薪資650元"
click at [239, 487] on button "新增" at bounding box center [233, 489] width 37 height 22
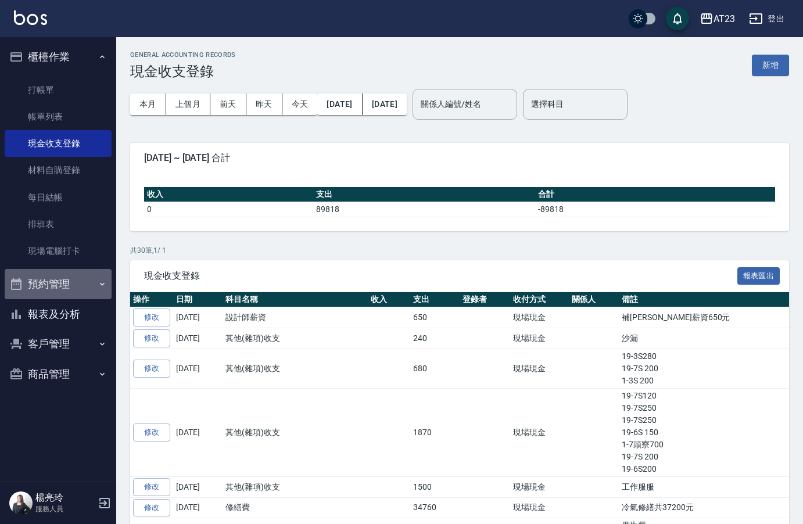
click at [59, 297] on button "預約管理" at bounding box center [58, 284] width 107 height 30
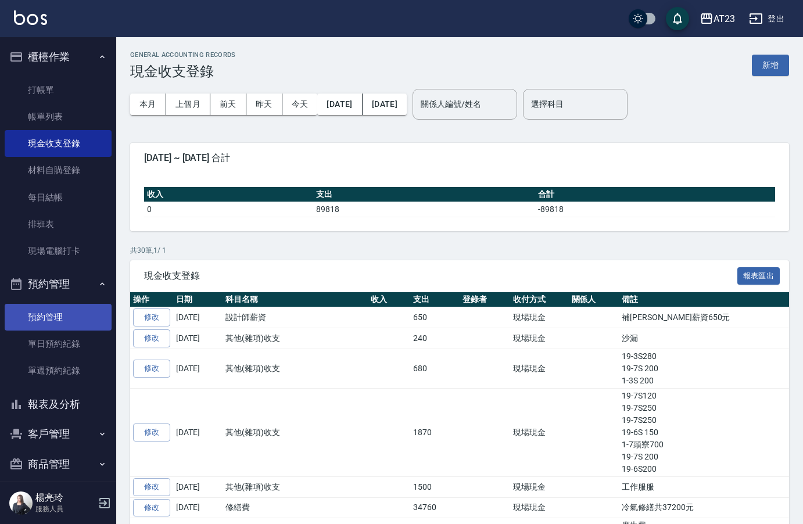
click at [51, 307] on link "預約管理" at bounding box center [58, 317] width 107 height 27
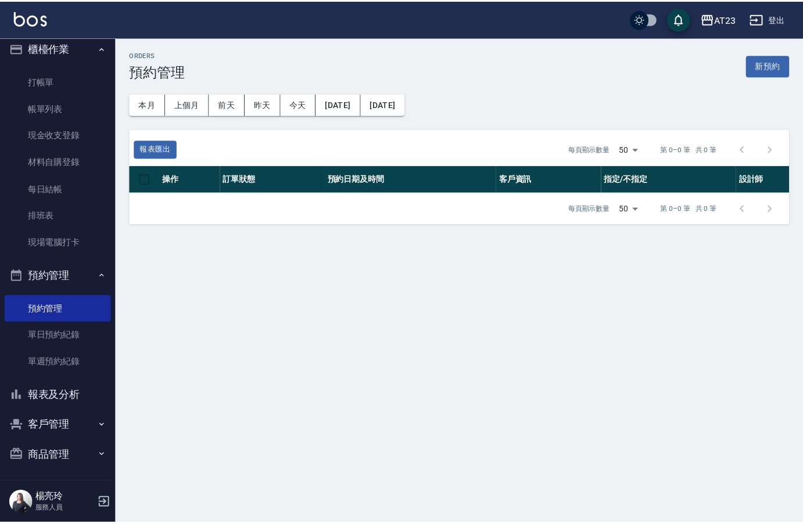
scroll to position [11, 0]
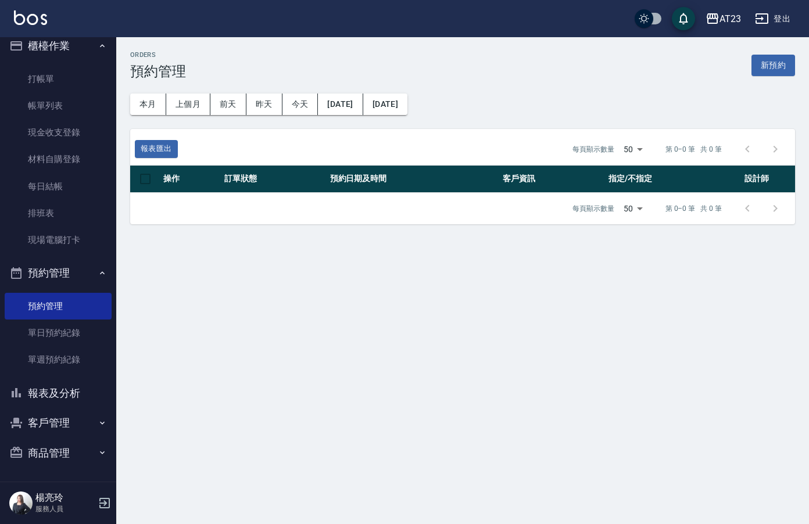
click at [68, 392] on button "報表及分析" at bounding box center [58, 393] width 107 height 30
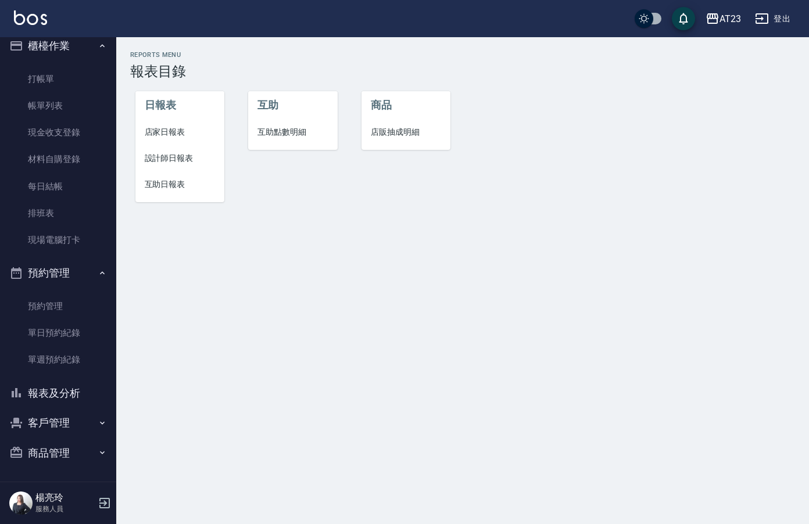
click at [190, 158] on span "設計師日報表" at bounding box center [180, 158] width 71 height 12
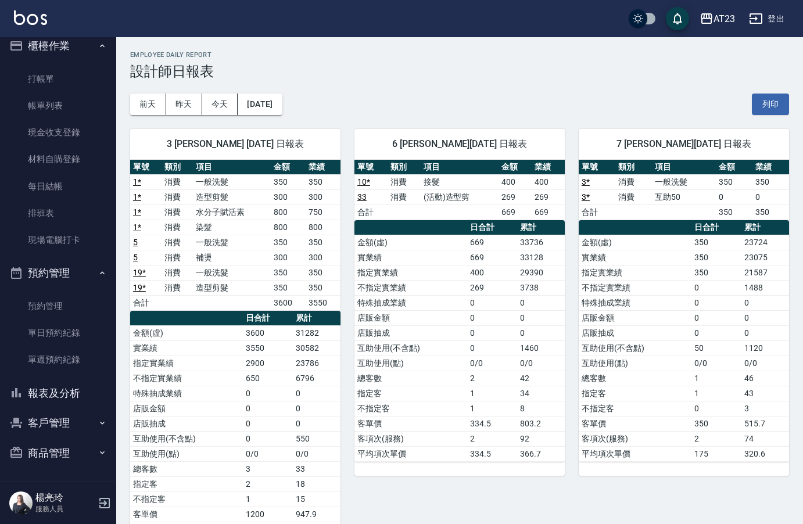
click at [43, 387] on button "報表及分析" at bounding box center [58, 393] width 107 height 30
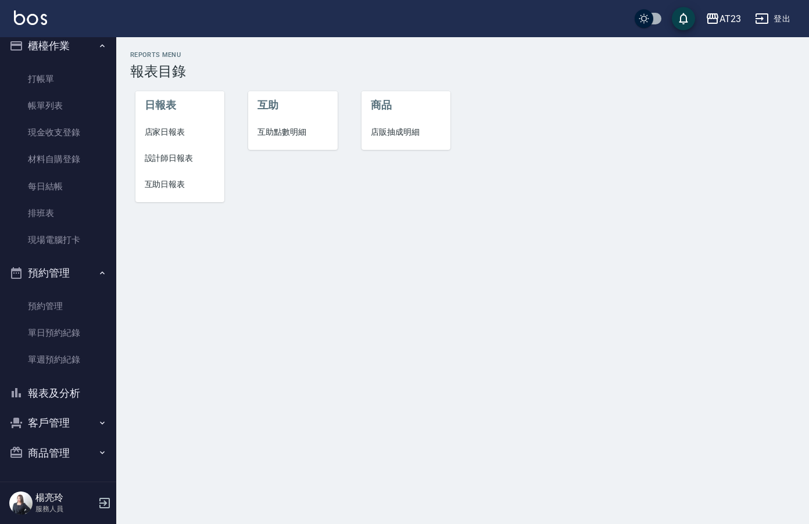
click at [162, 188] on span "互助日報表" at bounding box center [180, 184] width 71 height 12
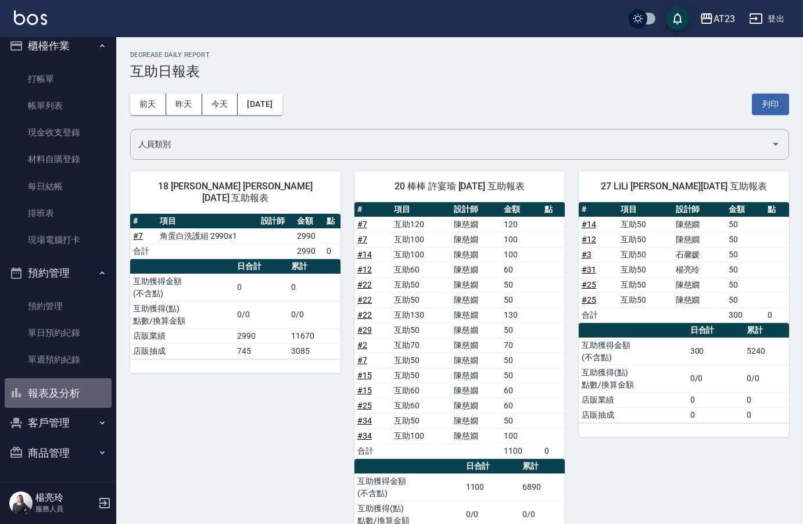
click at [69, 396] on button "報表及分析" at bounding box center [58, 393] width 107 height 30
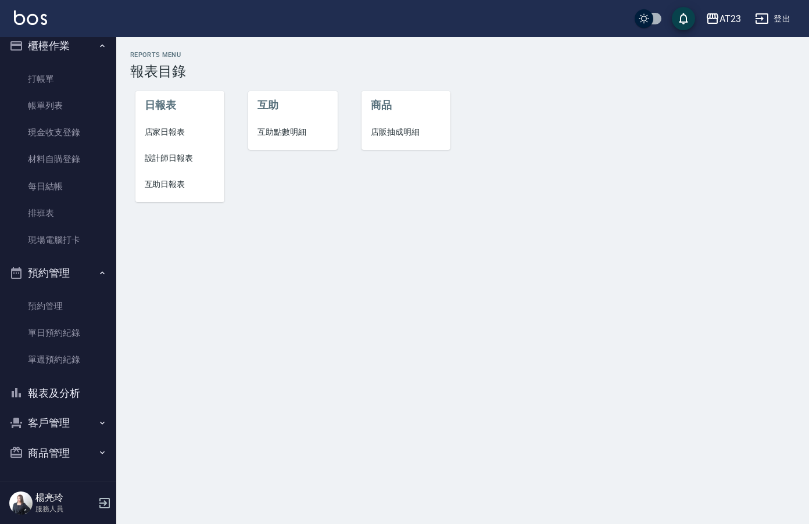
click at [177, 137] on span "店家日報表" at bounding box center [180, 132] width 71 height 12
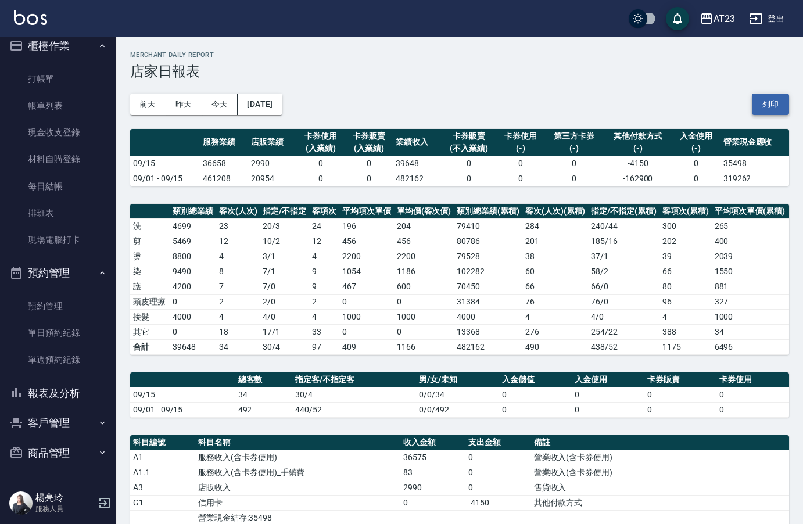
click at [784, 98] on button "列印" at bounding box center [770, 105] width 37 height 22
click at [50, 394] on button "報表及分析" at bounding box center [58, 393] width 107 height 30
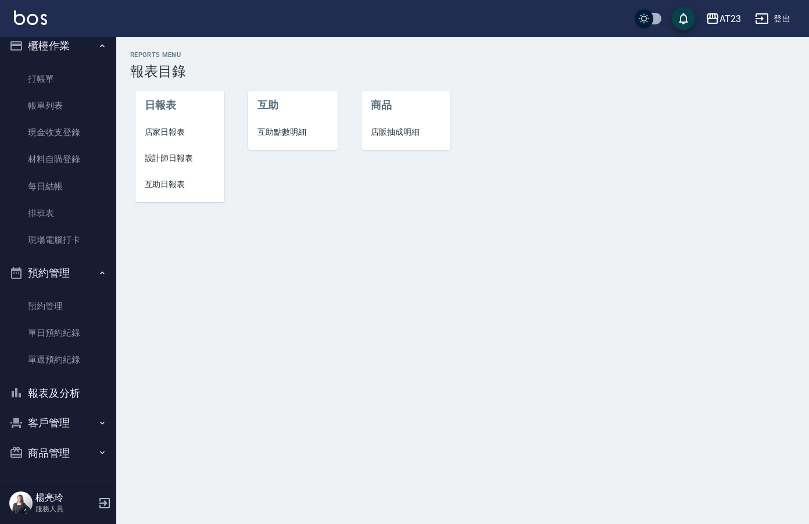
click at [161, 157] on span "設計師日報表" at bounding box center [180, 158] width 71 height 12
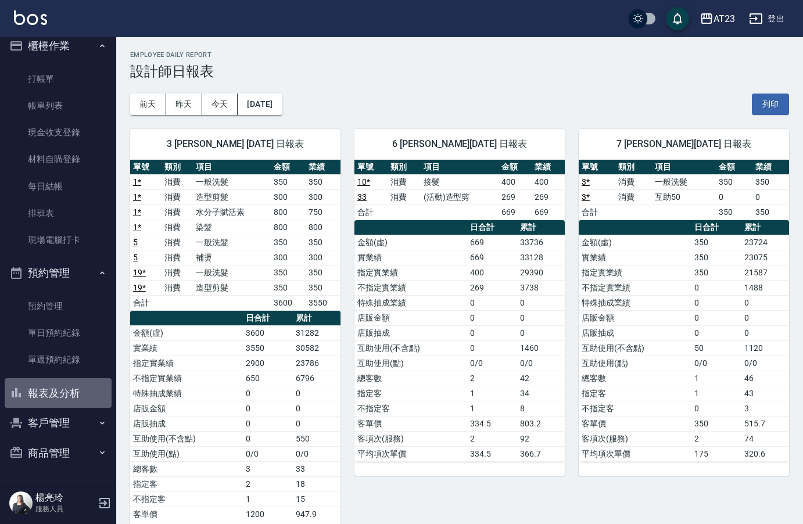
drag, startPoint x: 76, startPoint y: 398, endPoint x: 78, endPoint y: 391, distance: 6.6
click at [76, 398] on button "報表及分析" at bounding box center [58, 393] width 107 height 30
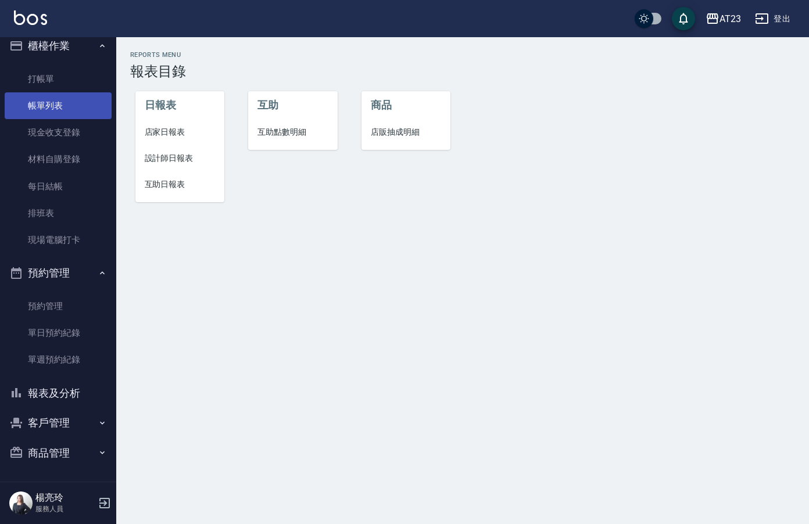
click at [81, 110] on link "帳單列表" at bounding box center [58, 105] width 107 height 27
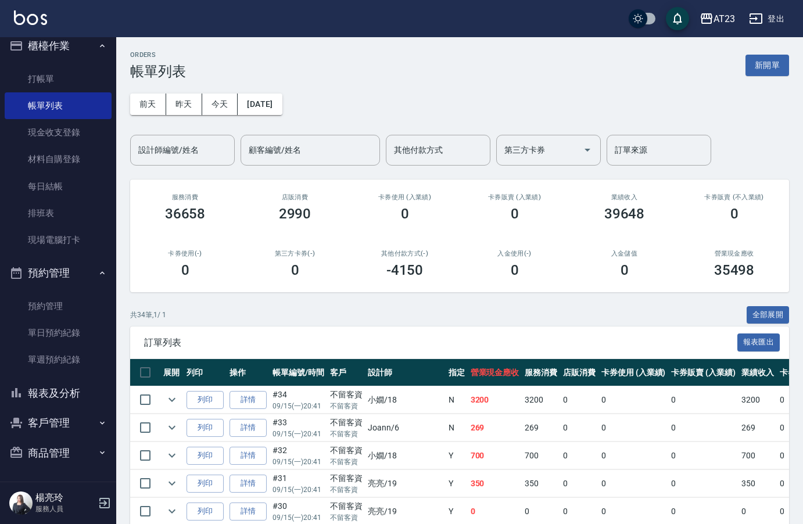
scroll to position [291, 0]
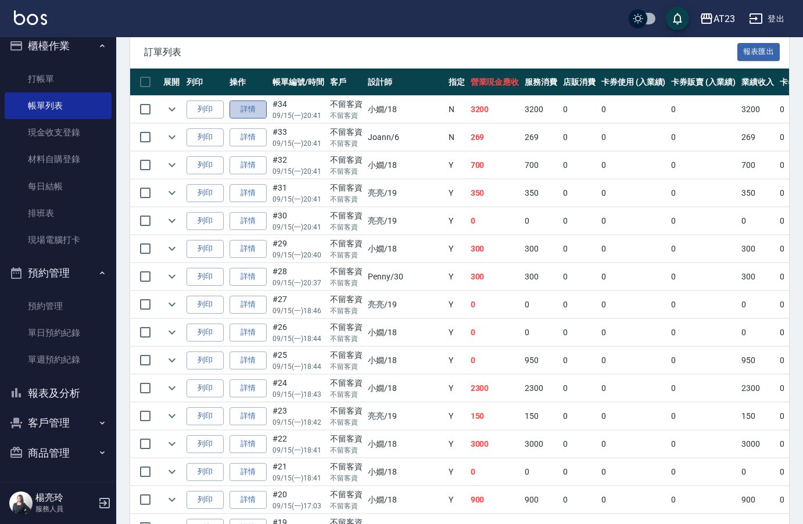
click at [253, 113] on link "詳情" at bounding box center [248, 110] width 37 height 18
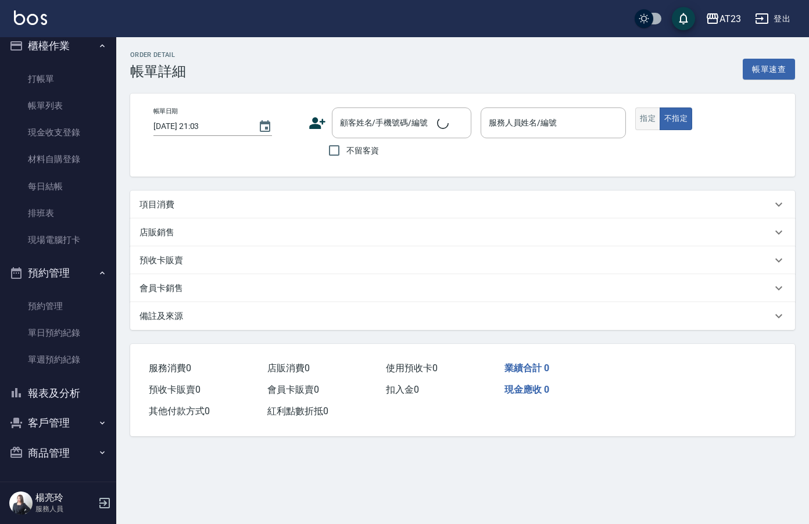
click at [648, 119] on button "指定" at bounding box center [647, 119] width 25 height 23
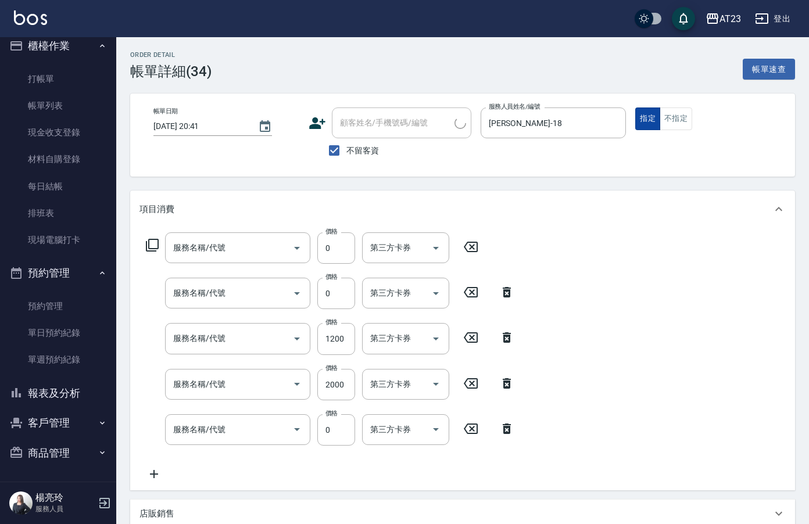
type input "[DATE] 20:41"
checkbox input "true"
type input "[PERSON_NAME]-18"
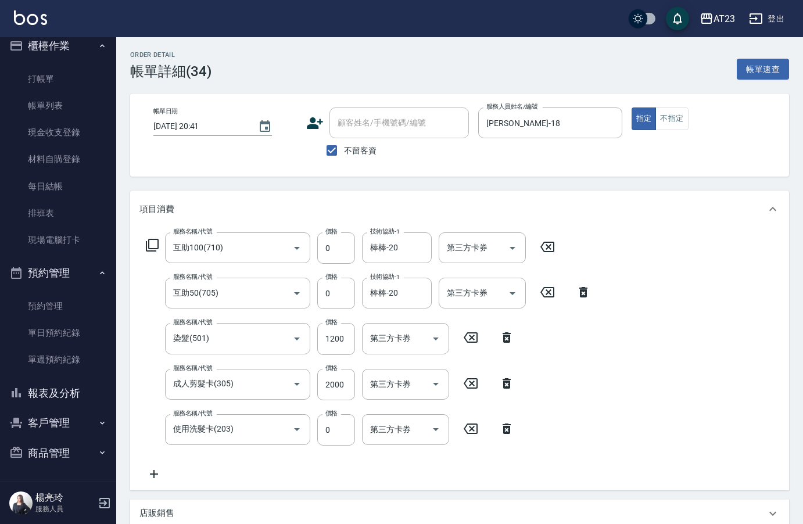
type input "互助100(710)"
type input "互助50(705)"
type input "染髮(501)"
type input "成人剪髮卡(305)"
type input "使用洗髮卡(203)"
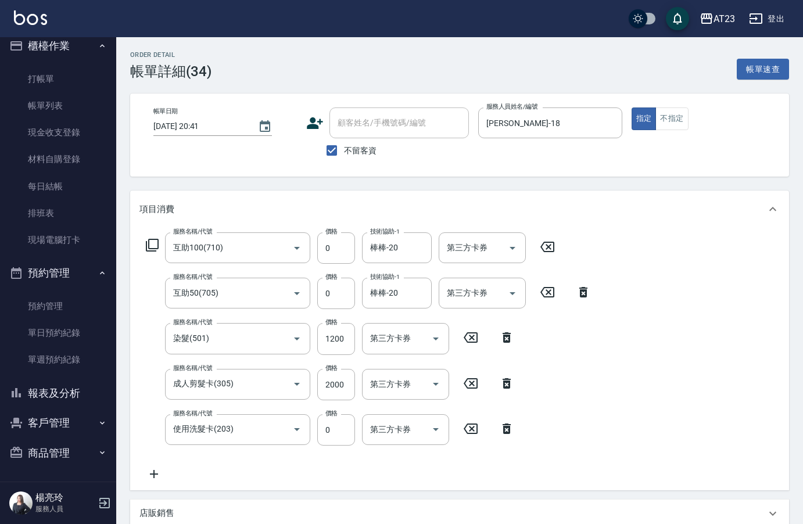
scroll to position [241, 0]
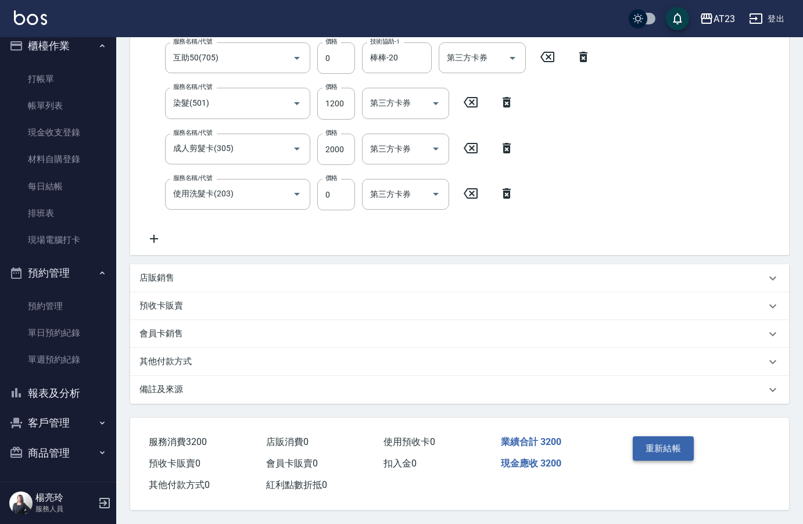
click at [661, 449] on button "重新結帳" at bounding box center [664, 449] width 62 height 24
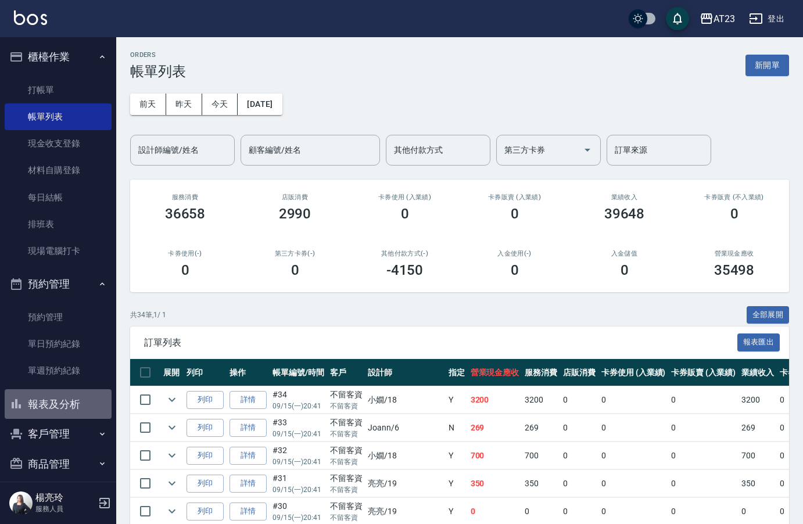
click at [73, 412] on button "報表及分析" at bounding box center [58, 404] width 107 height 30
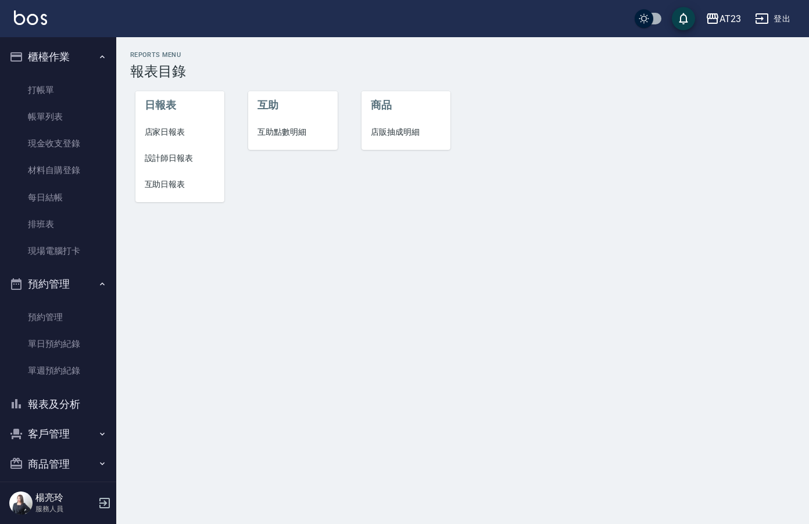
click at [176, 160] on span "設計師日報表" at bounding box center [180, 158] width 71 height 12
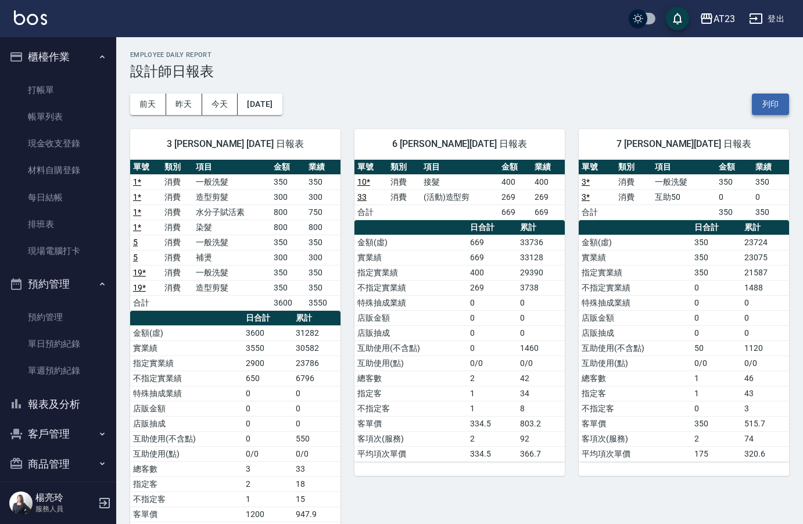
click at [767, 106] on button "列印" at bounding box center [770, 105] width 37 height 22
click at [62, 405] on button "報表及分析" at bounding box center [58, 404] width 107 height 30
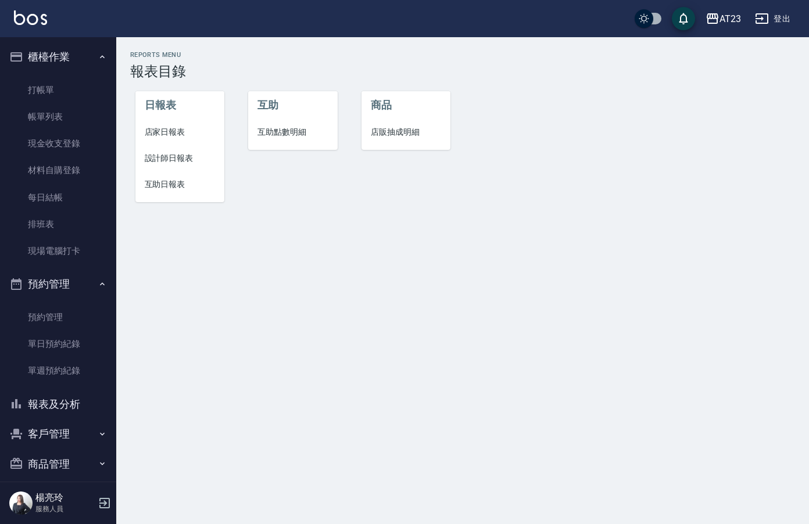
click at [176, 183] on span "互助日報表" at bounding box center [180, 184] width 71 height 12
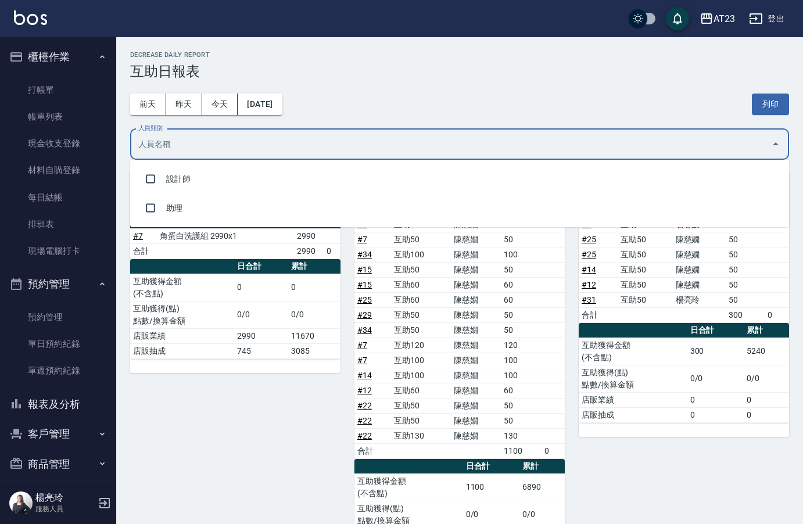
click at [467, 140] on input "人員類別" at bounding box center [450, 144] width 631 height 20
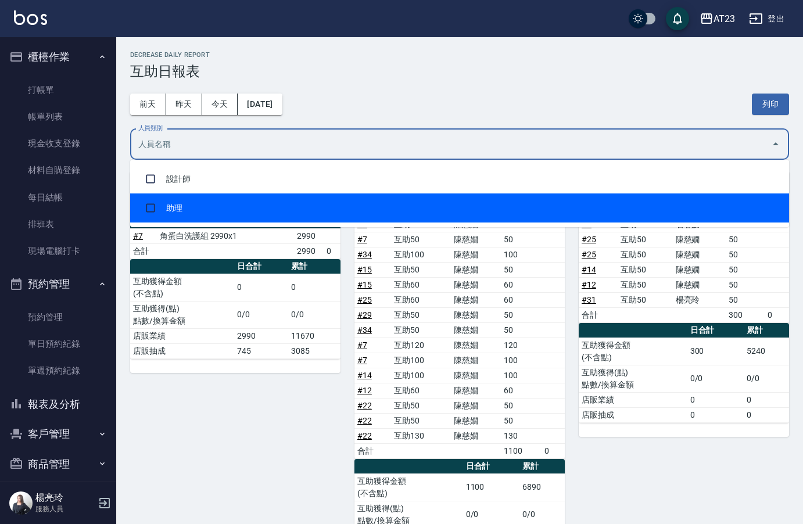
click at [364, 212] on li "助理" at bounding box center [459, 208] width 659 height 29
checkbox input "true"
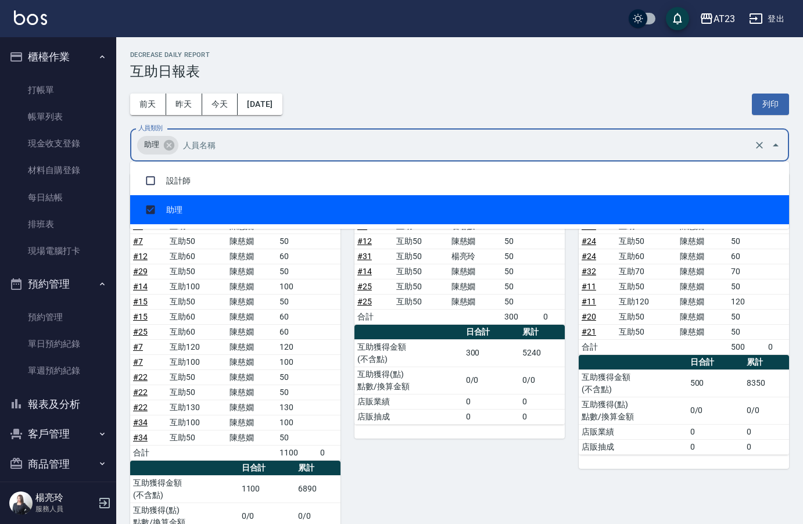
click at [475, 96] on div "[DATE] [DATE] [DATE] [DATE] 列印" at bounding box center [459, 104] width 659 height 49
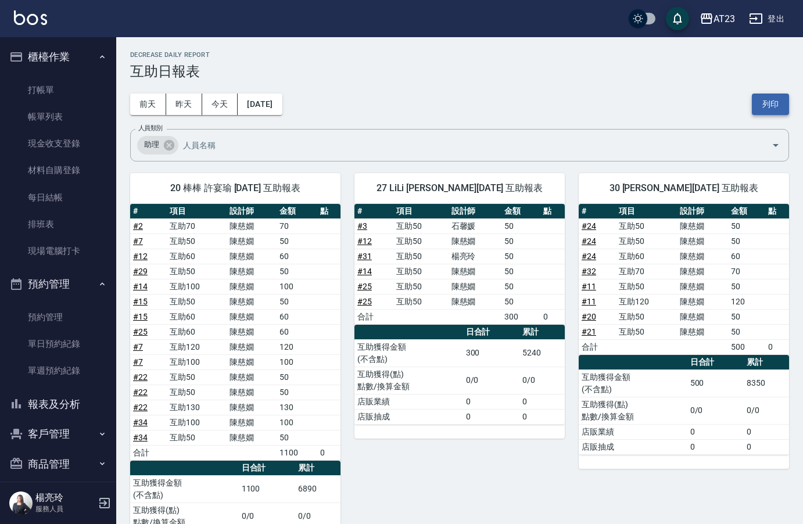
click at [778, 111] on button "列印" at bounding box center [770, 105] width 37 height 22
